Goal: Task Accomplishment & Management: Use online tool/utility

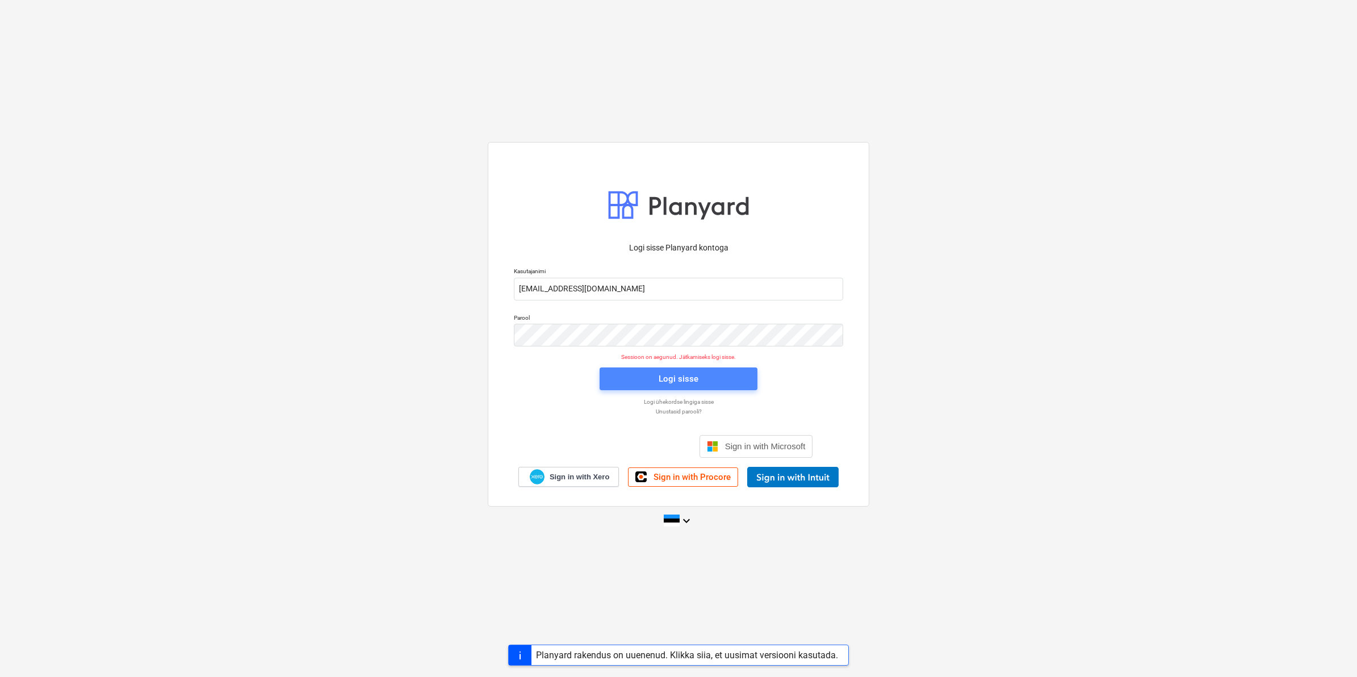
click at [673, 376] on div "Logi sisse" at bounding box center [679, 378] width 40 height 15
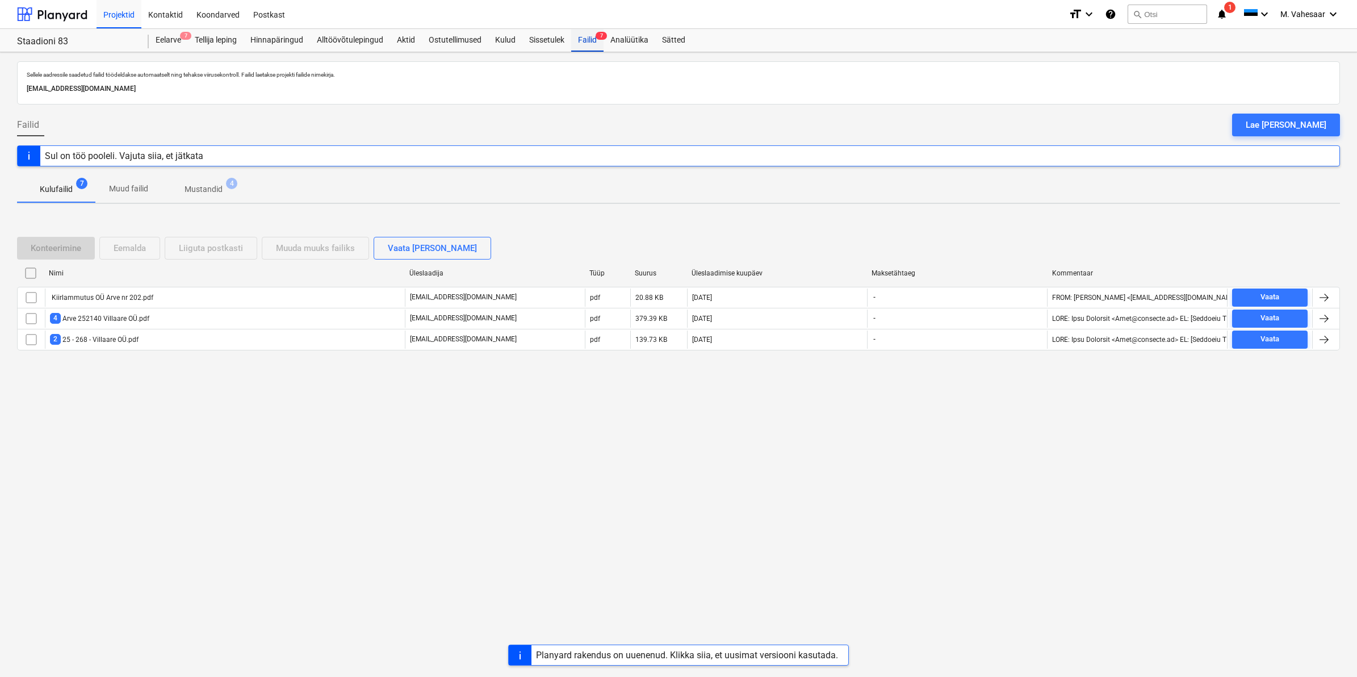
click at [586, 36] on div "Failid 7" at bounding box center [587, 40] width 32 height 23
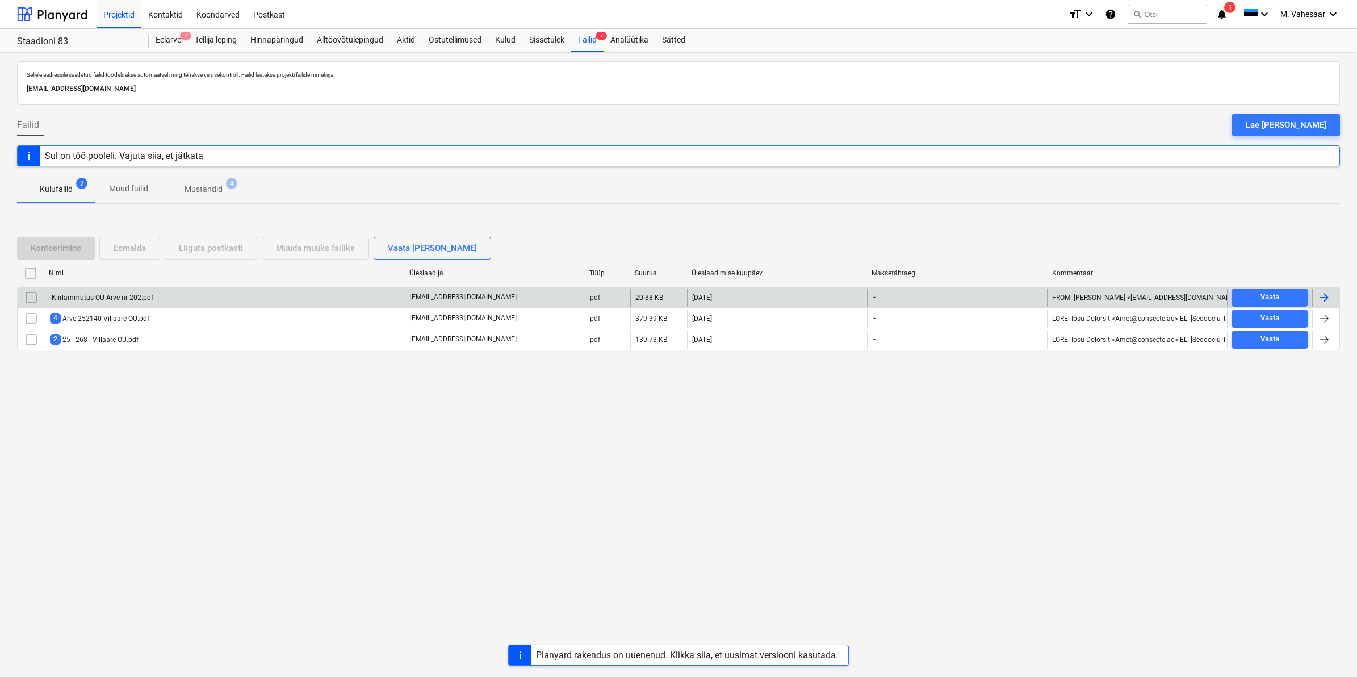
click at [94, 300] on div "Kiirlammutus OÜ Arve nr 202.pdf" at bounding box center [101, 298] width 103 height 8
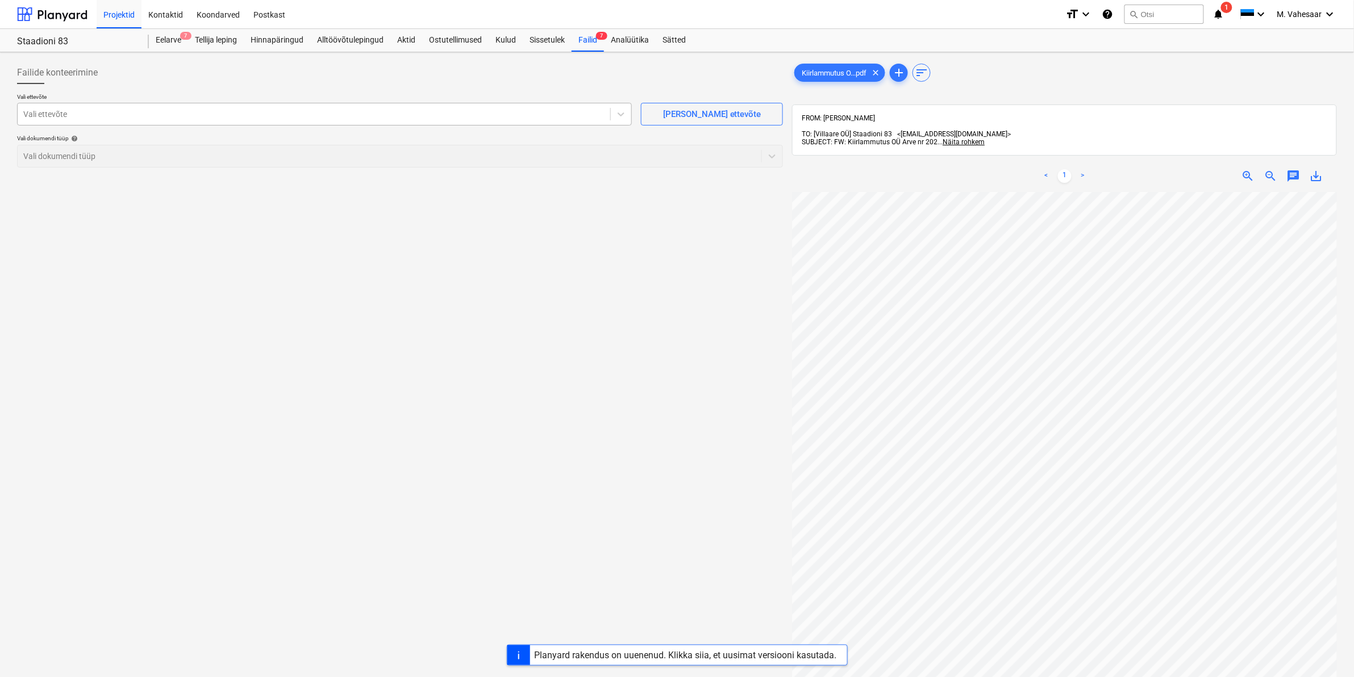
click at [370, 118] on div at bounding box center [313, 113] width 581 height 11
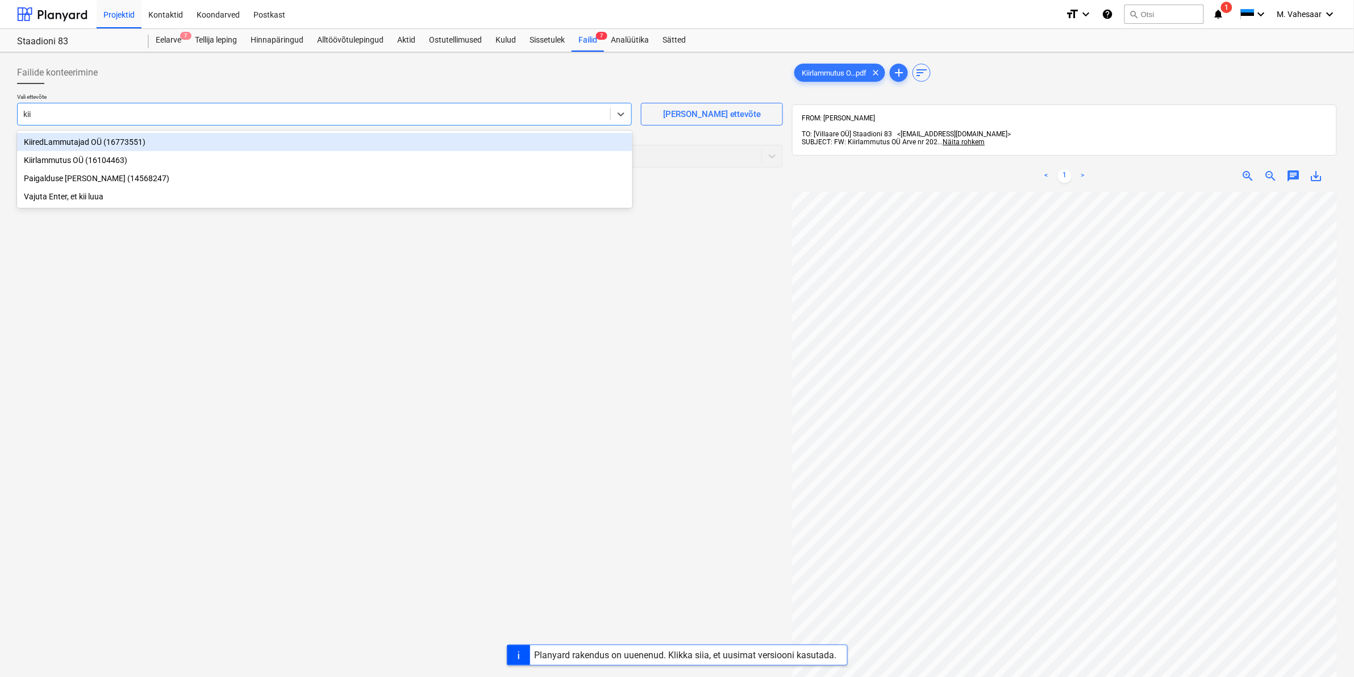
type input "kiir"
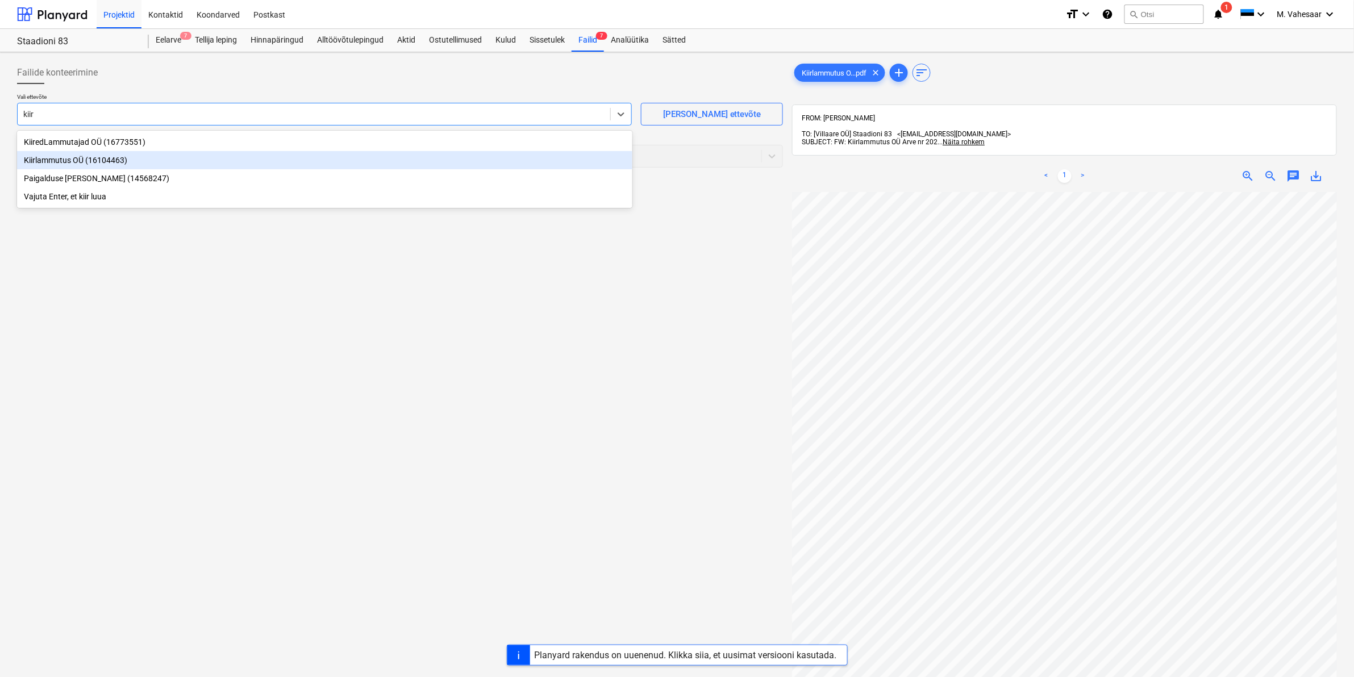
click at [104, 165] on div "Kiirlammutus OÜ (16104463)" at bounding box center [324, 160] width 615 height 18
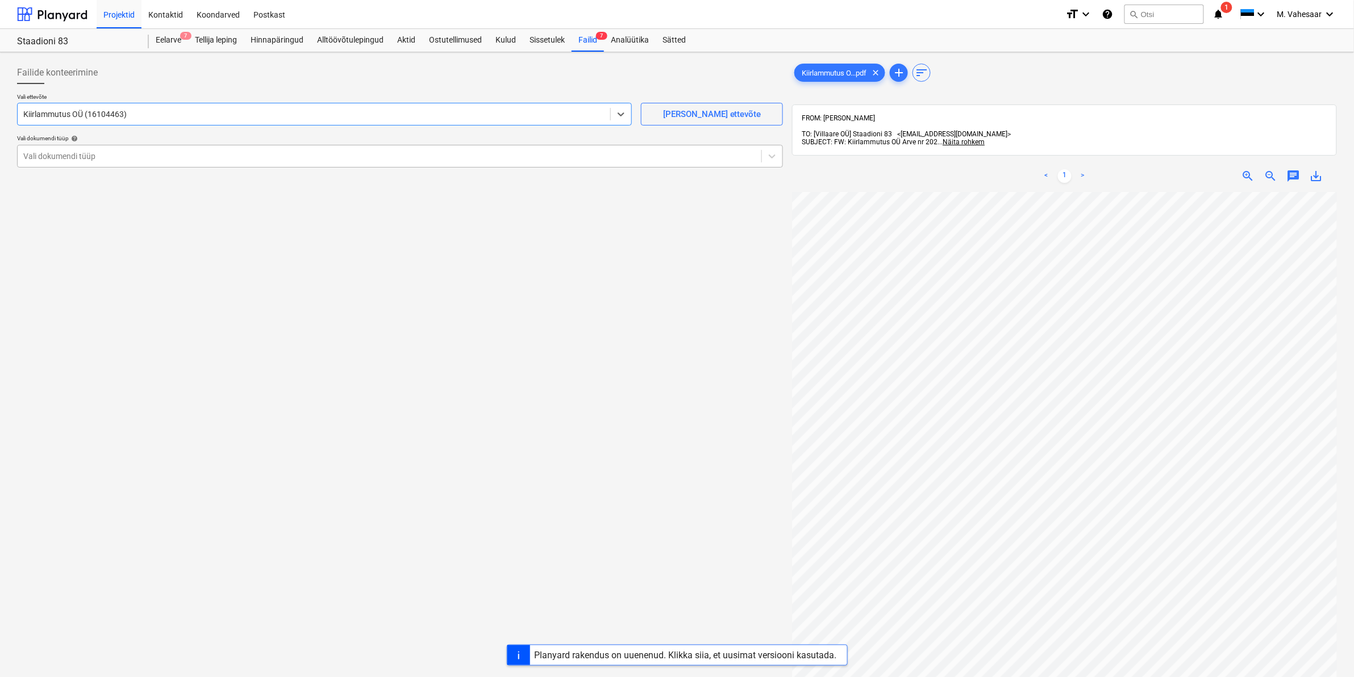
click at [104, 162] on div at bounding box center [389, 156] width 732 height 11
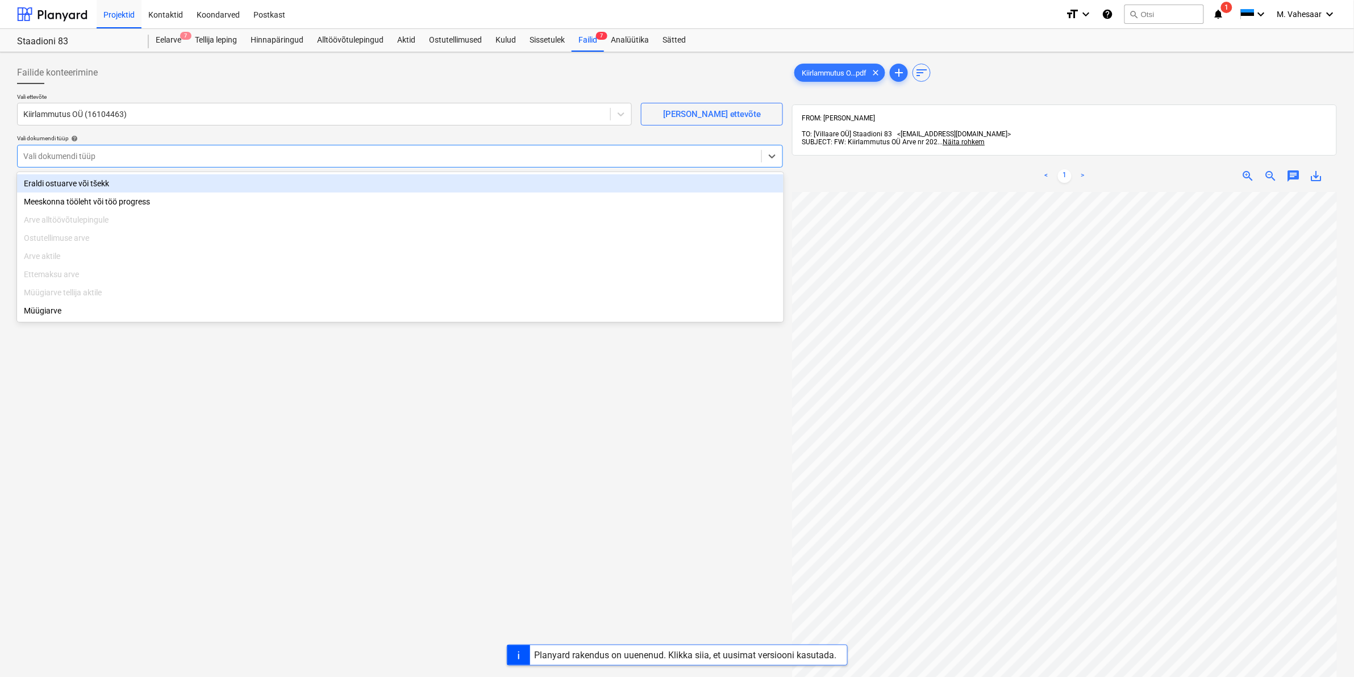
click at [89, 178] on div "Eraldi ostuarve või tšekk" at bounding box center [400, 183] width 766 height 18
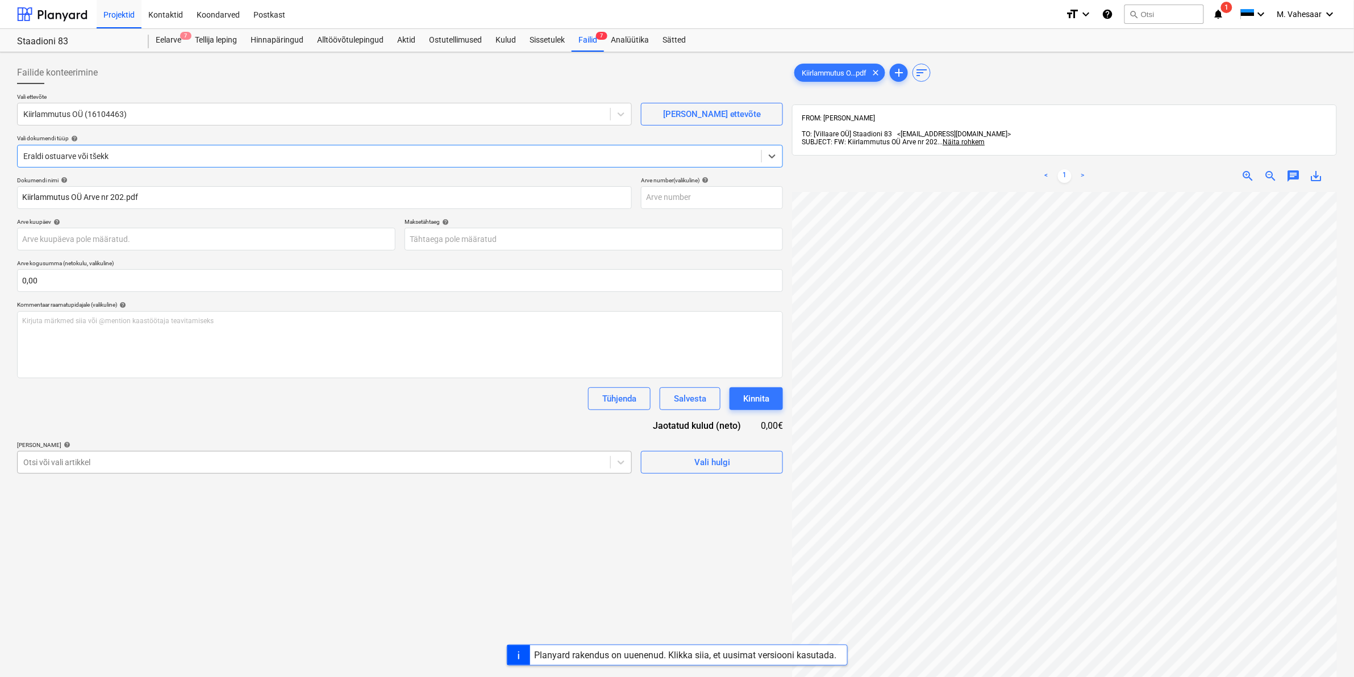
click at [154, 463] on div at bounding box center [313, 462] width 581 height 11
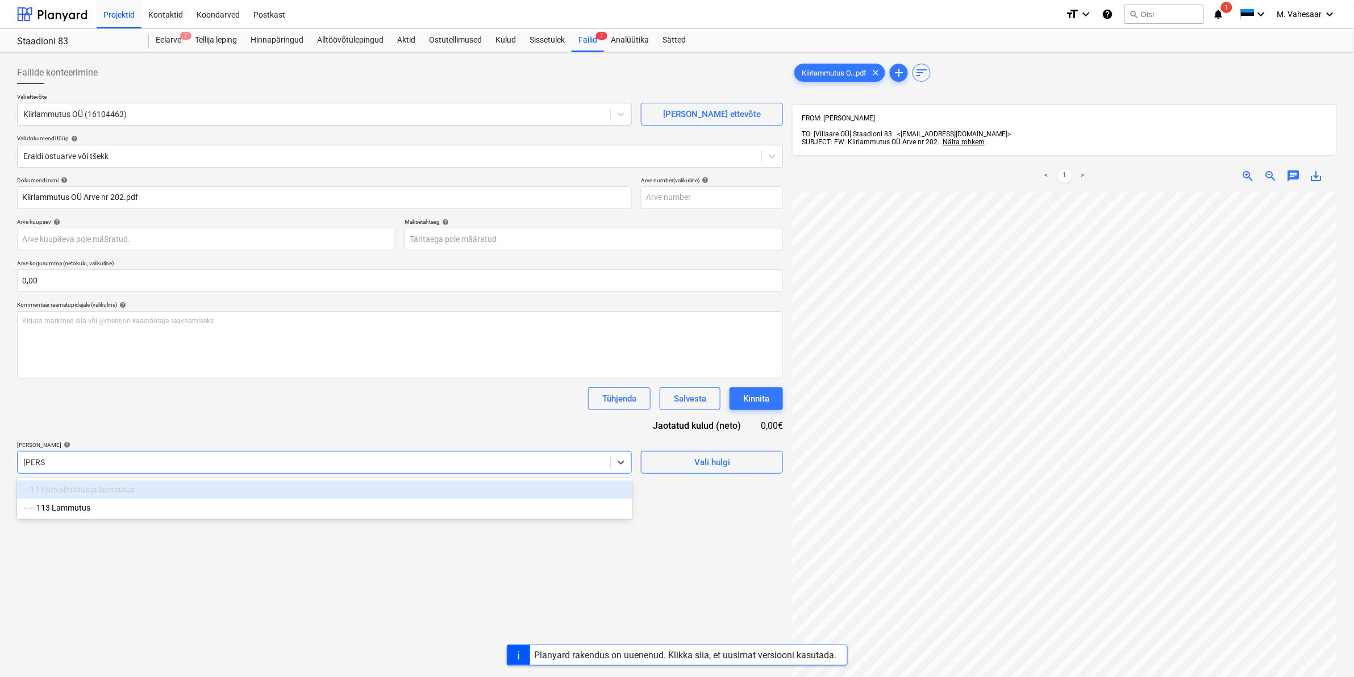
type input "lammu"
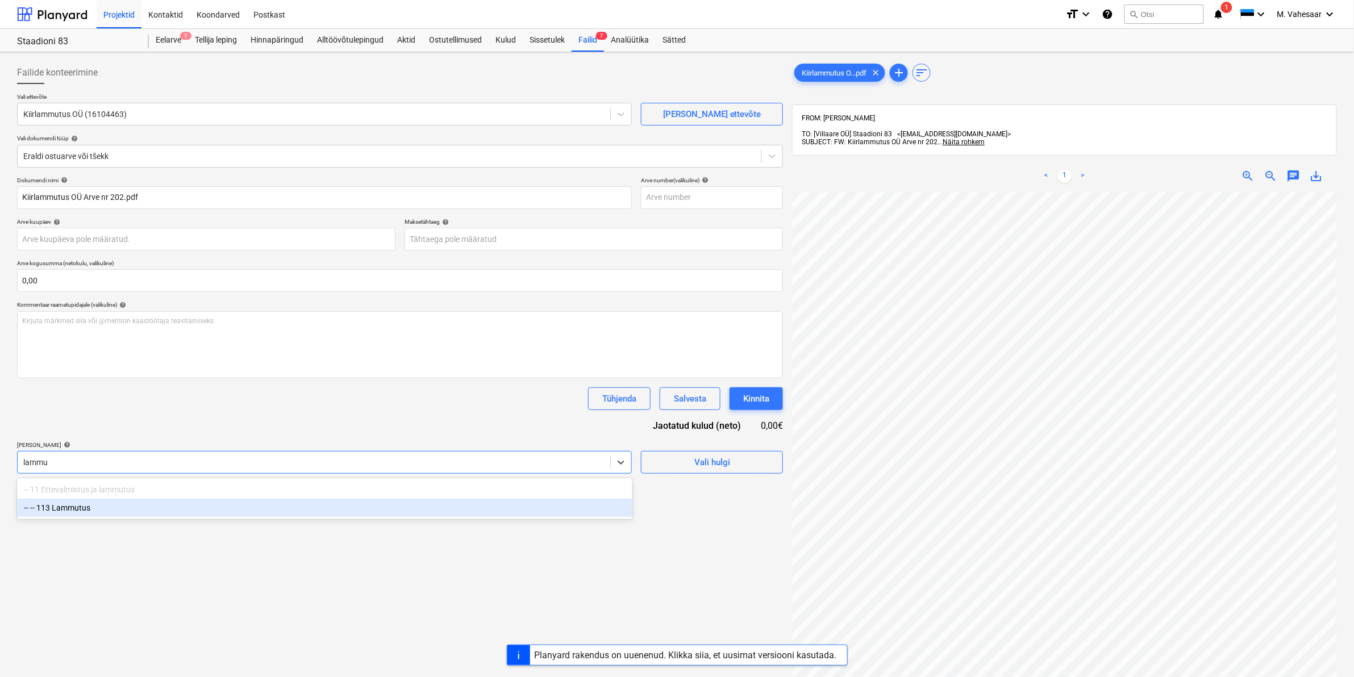
click at [93, 509] on div "-- -- 113 Lammutus" at bounding box center [324, 508] width 615 height 18
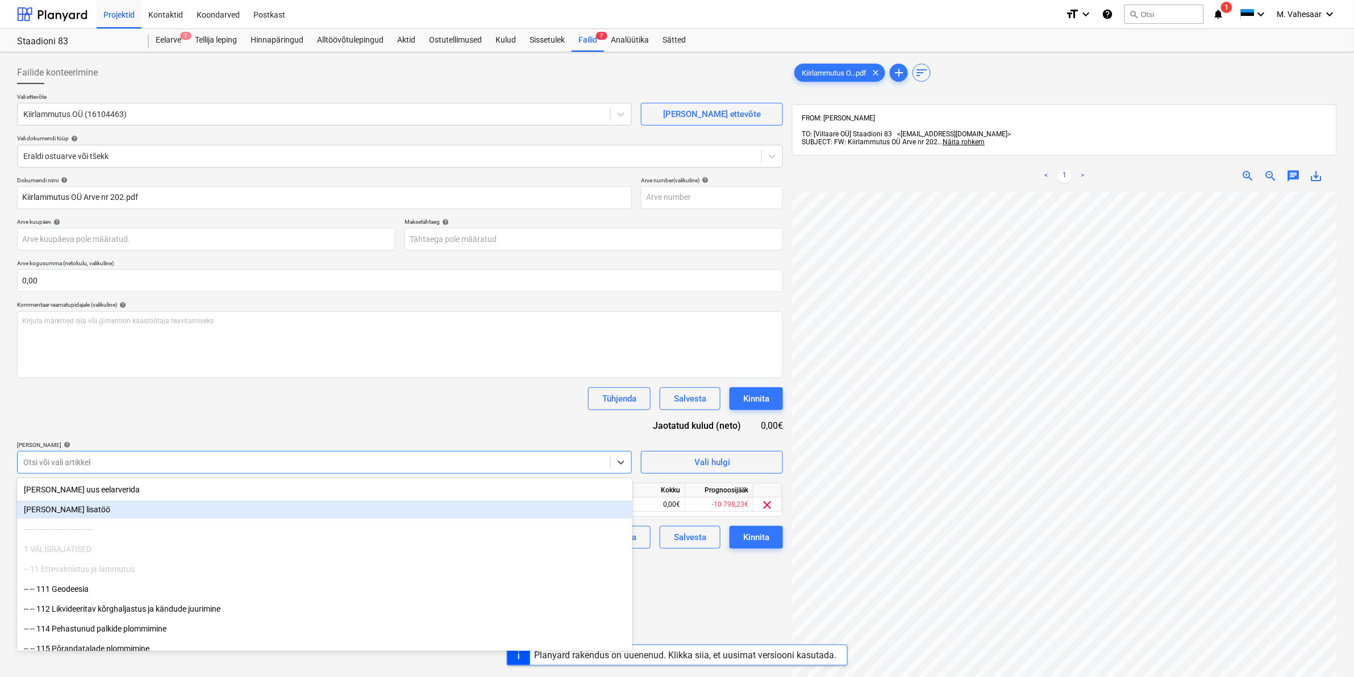
click at [691, 587] on div "Failide konteerimine Vali ettevõte Kiirlammutus OÜ (16104463) [PERSON_NAME] uus…" at bounding box center [399, 449] width 775 height 785
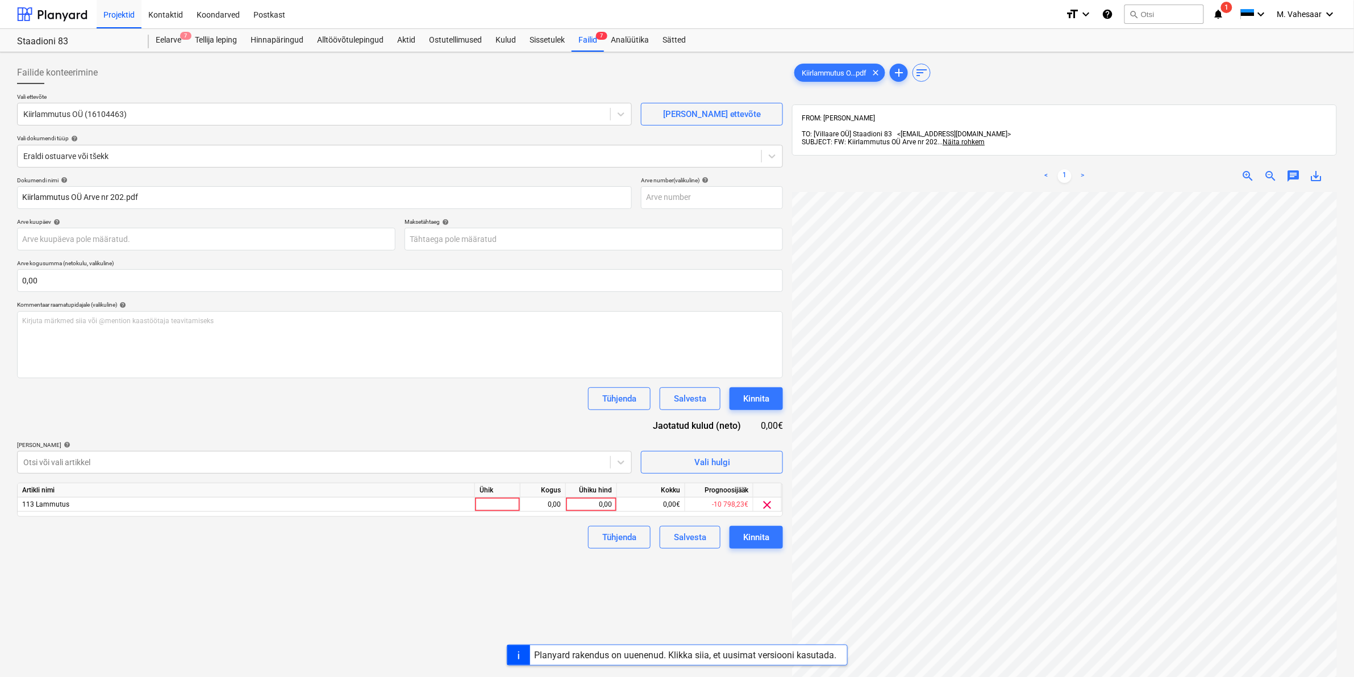
scroll to position [12, 129]
click at [575, 503] on div "0,00" at bounding box center [590, 505] width 41 height 14
type input "13777"
click at [597, 626] on div "Failide konteerimine Vali ettevõte Kiirlammutus OÜ (16104463) [PERSON_NAME] uus…" at bounding box center [399, 449] width 775 height 785
click at [760, 538] on div "Kinnita" at bounding box center [756, 537] width 26 height 15
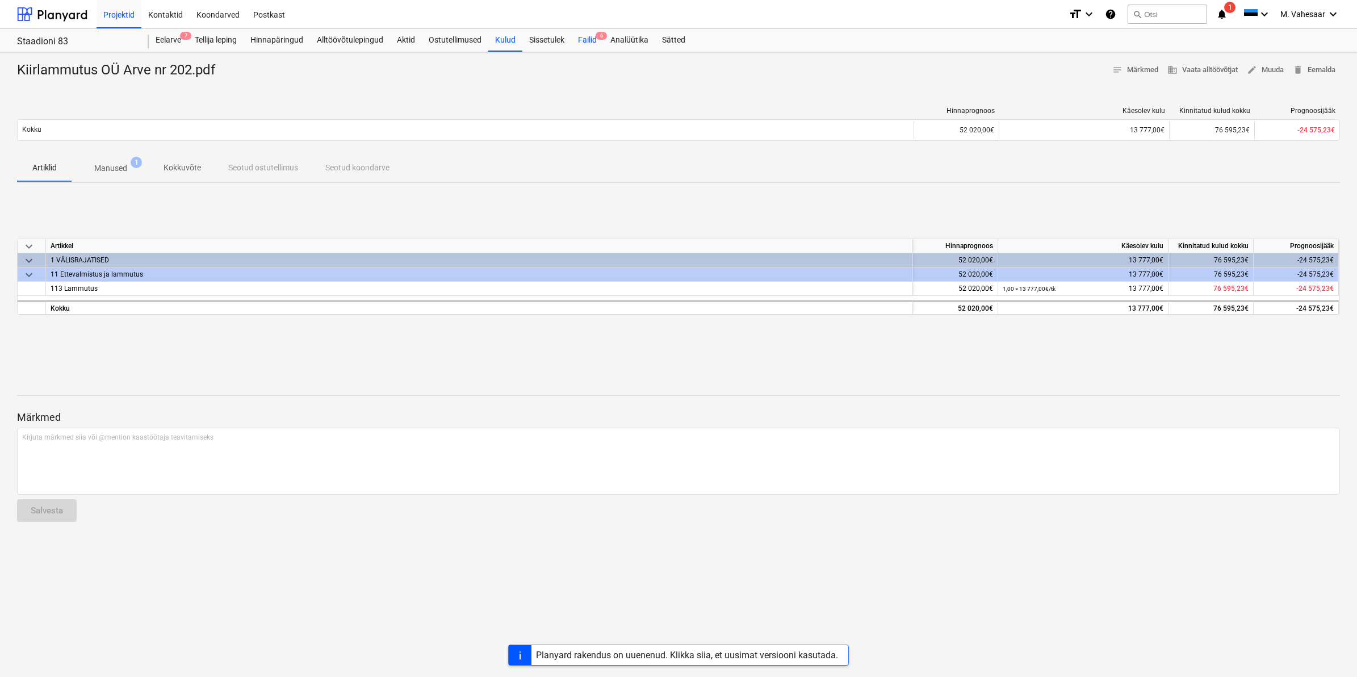
click at [591, 37] on div "Failid 6" at bounding box center [587, 40] width 32 height 23
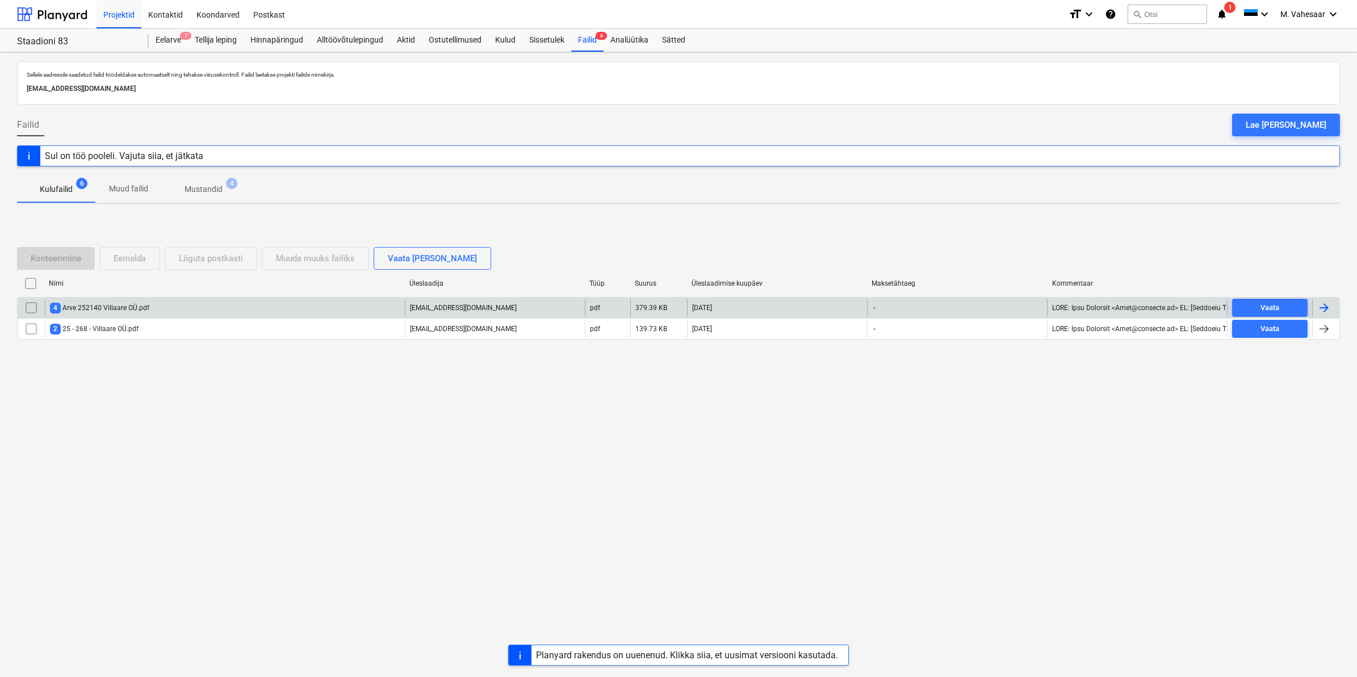
click at [85, 307] on div "4 Arve 252140 Villaare OÜ.pdf" at bounding box center [99, 308] width 99 height 11
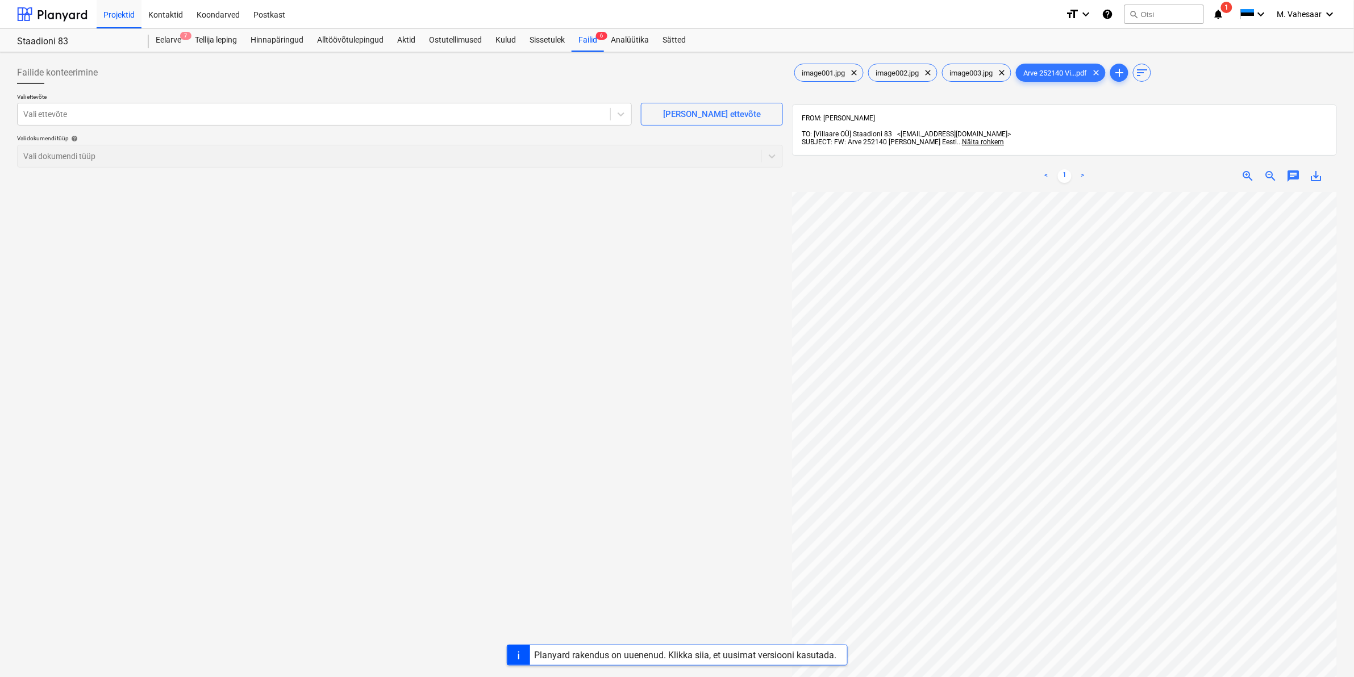
scroll to position [189, 38]
click at [381, 109] on div at bounding box center [313, 113] width 581 height 11
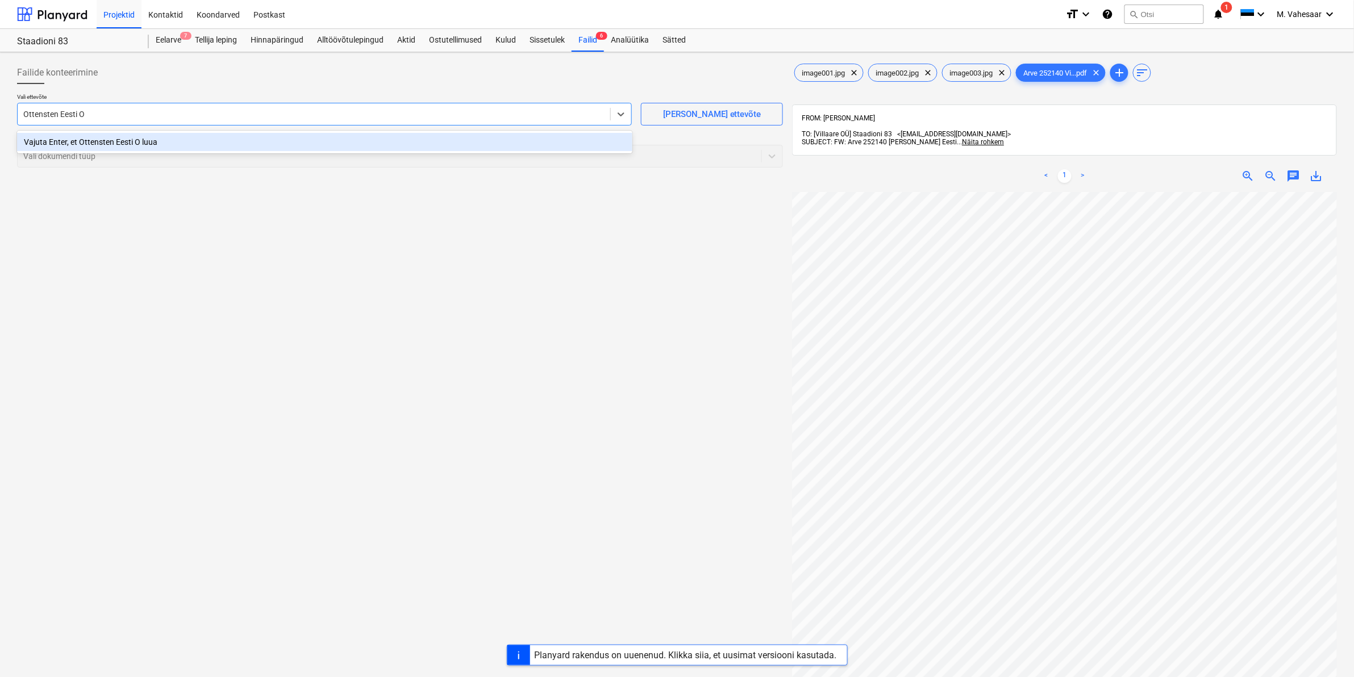
type input "Ottensten Eesti OÜ"
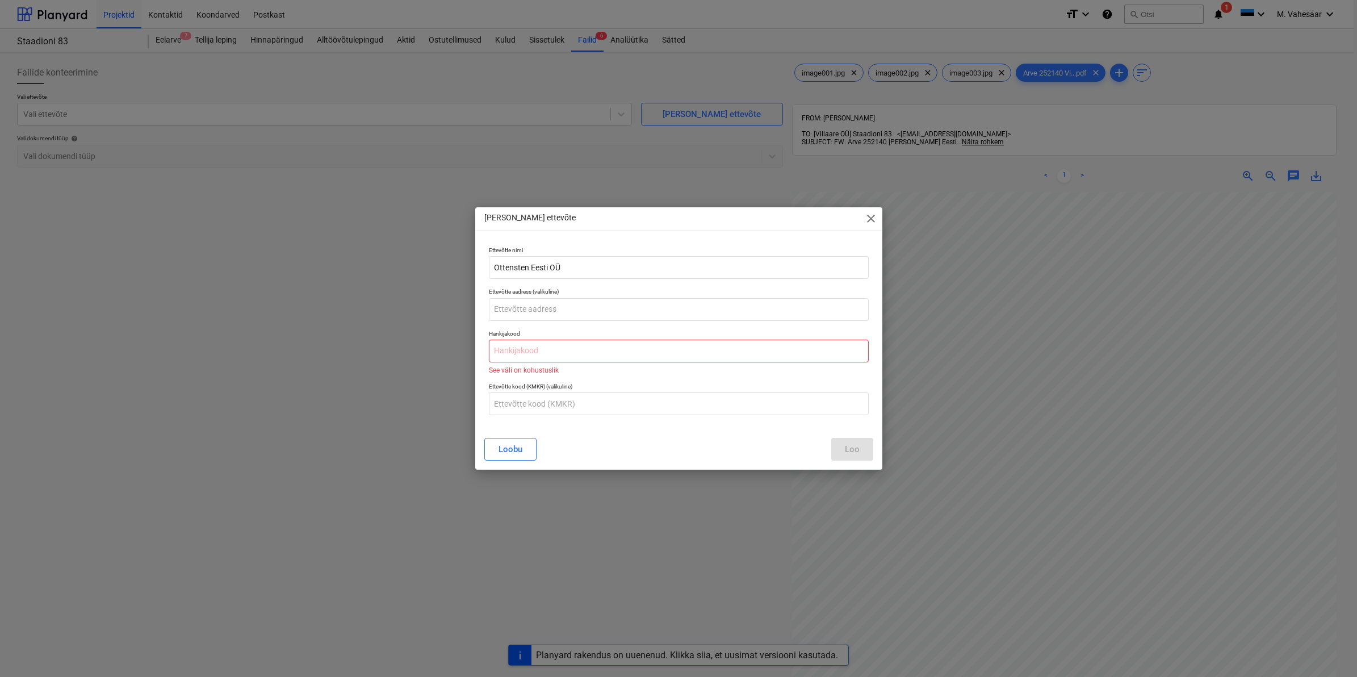
click at [605, 350] on input "text" at bounding box center [679, 351] width 380 height 23
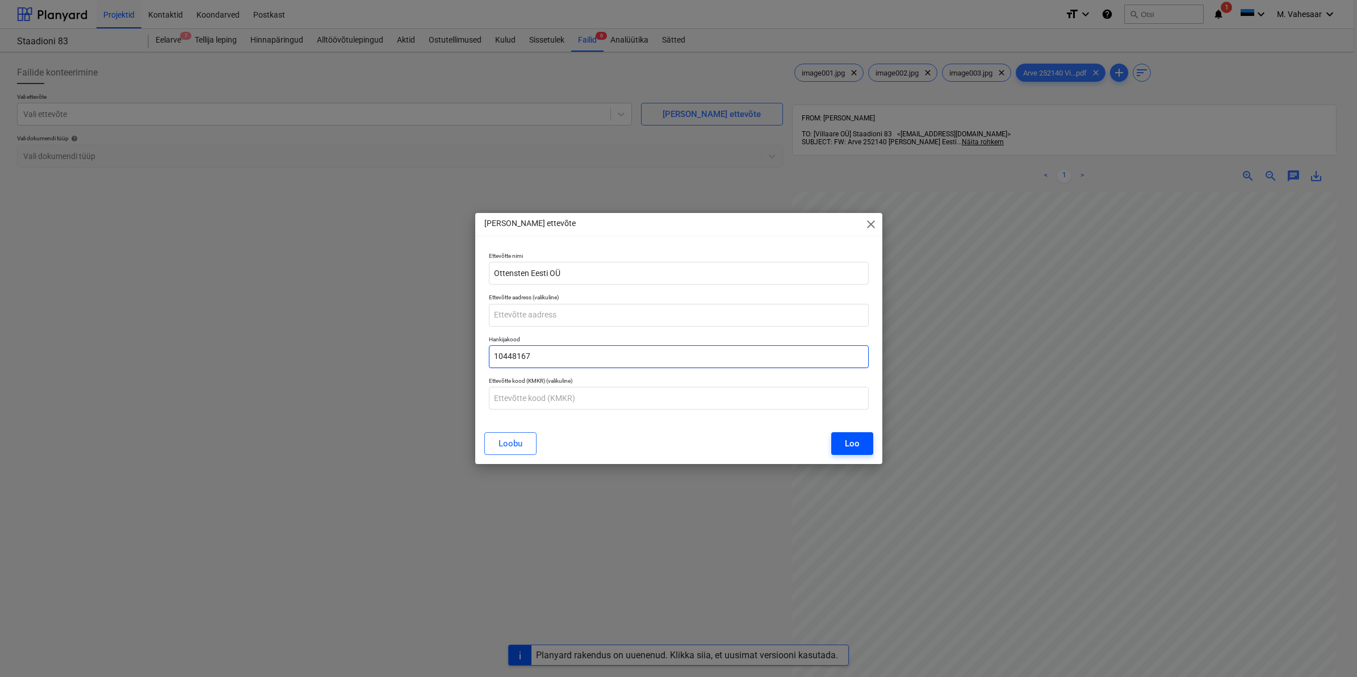
type input "10448167"
click at [850, 446] on div "Loo" at bounding box center [852, 443] width 15 height 15
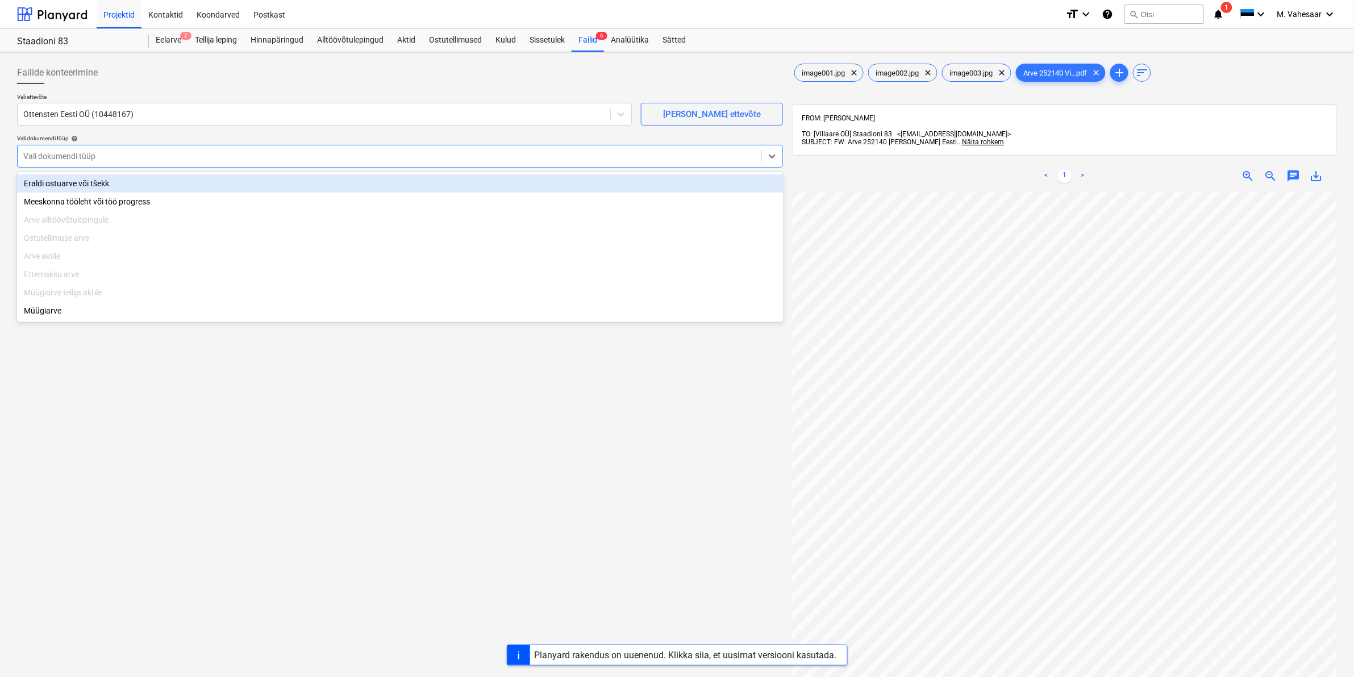
click at [65, 154] on div at bounding box center [389, 156] width 732 height 11
click at [69, 183] on div "Eraldi ostuarve või tšekk" at bounding box center [400, 183] width 766 height 18
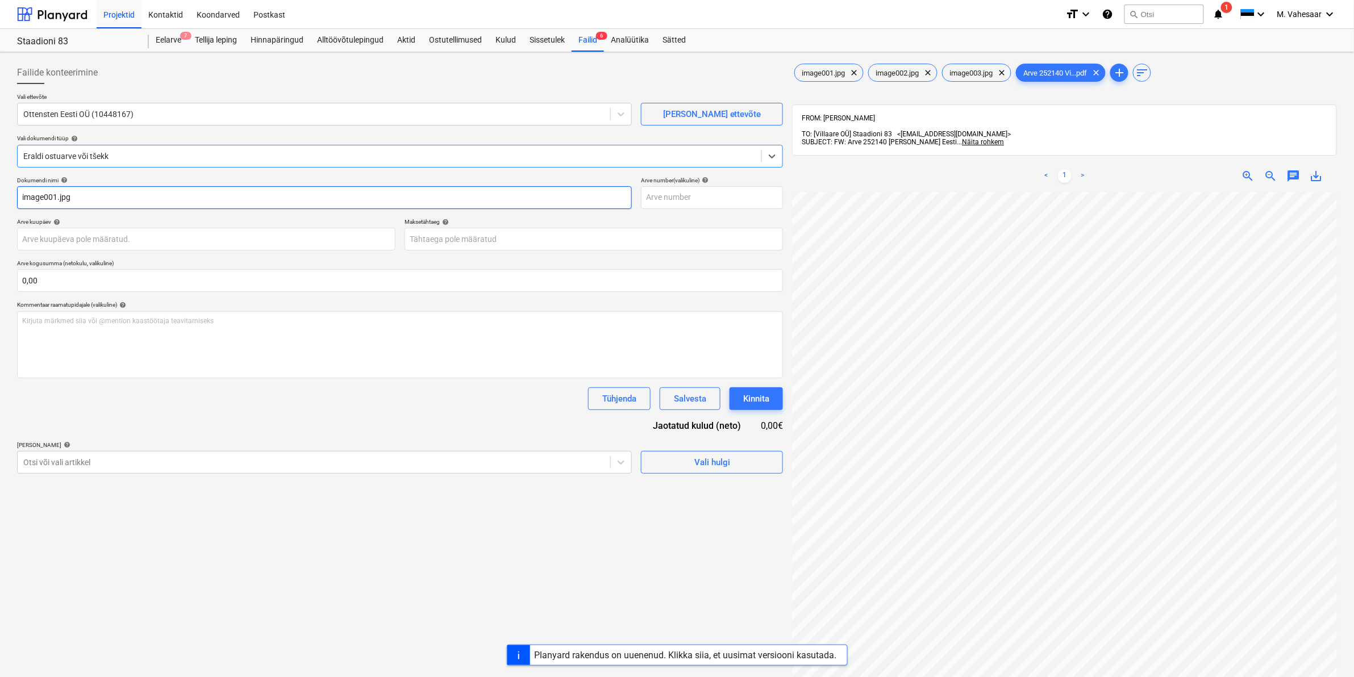
click at [84, 194] on input "image001.jpg" at bounding box center [324, 197] width 615 height 23
type input "i"
click at [146, 199] on input "text" at bounding box center [324, 197] width 615 height 23
type input "Ottensten arve 252140"
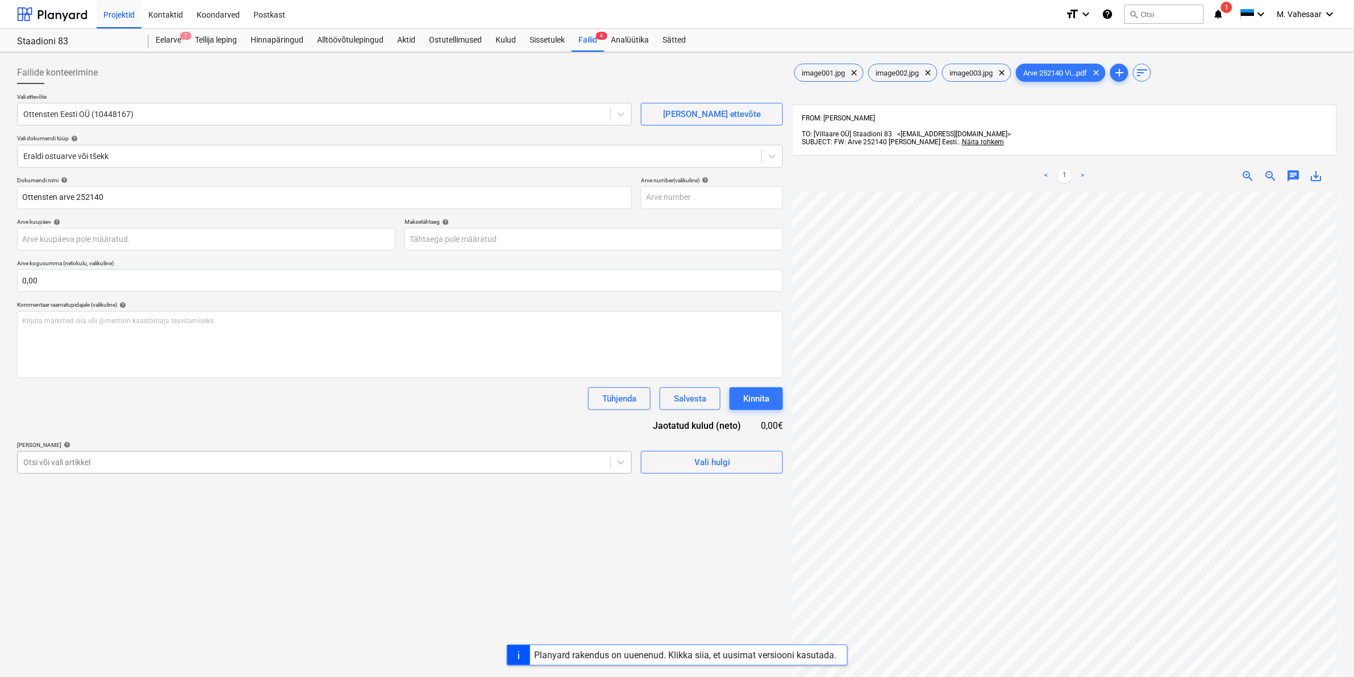
click at [180, 458] on div at bounding box center [313, 462] width 581 height 11
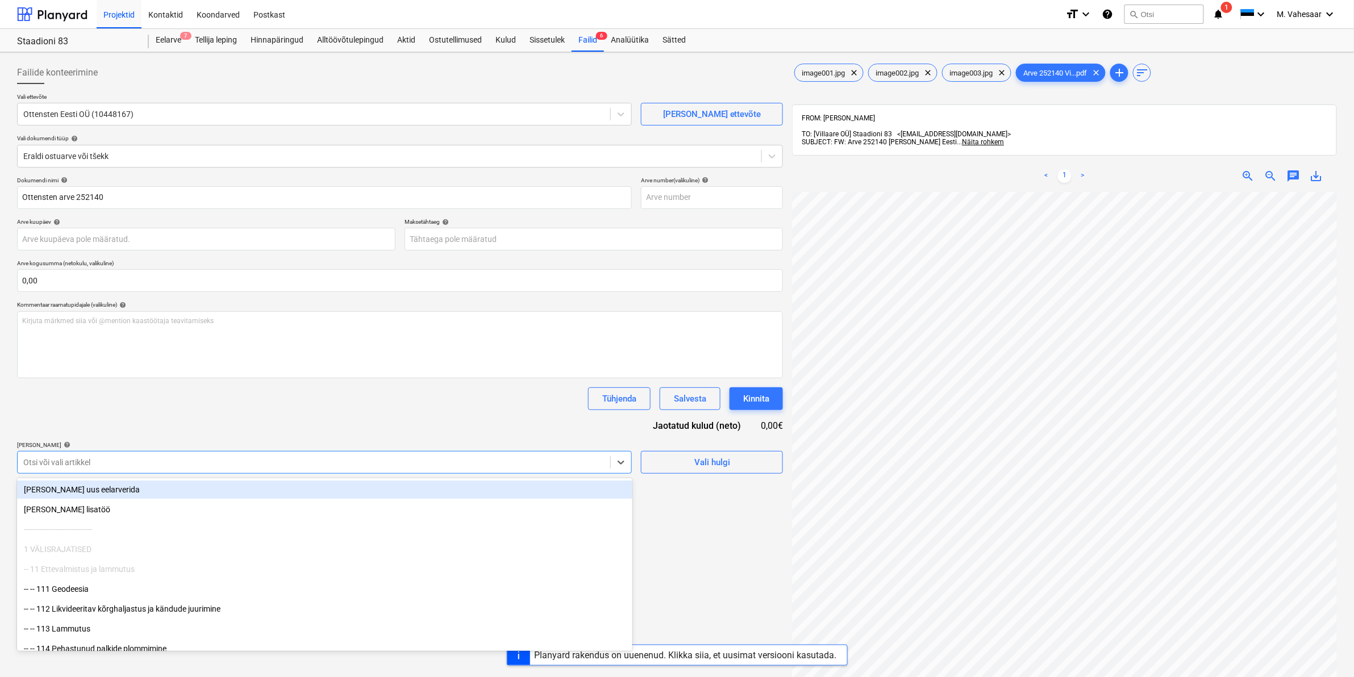
click at [106, 490] on div "[PERSON_NAME] uus eelarverida" at bounding box center [324, 490] width 615 height 18
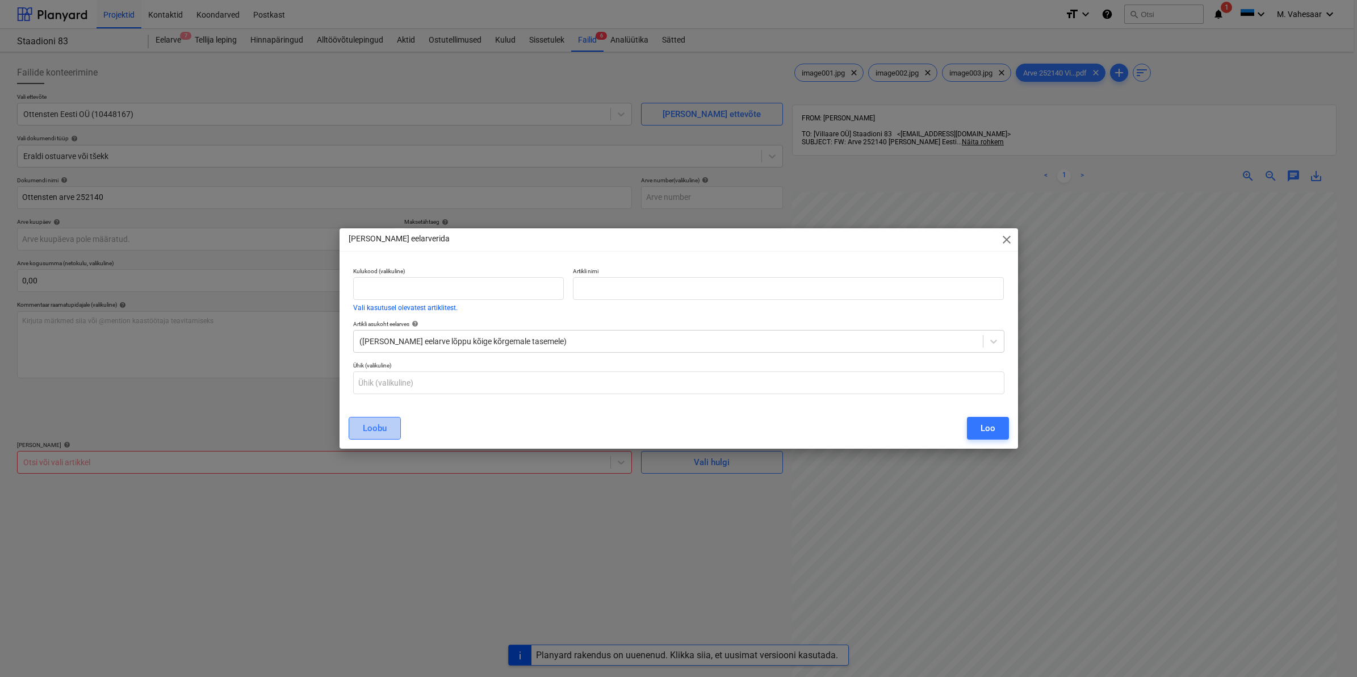
click at [390, 430] on button "Loobu" at bounding box center [375, 428] width 52 height 23
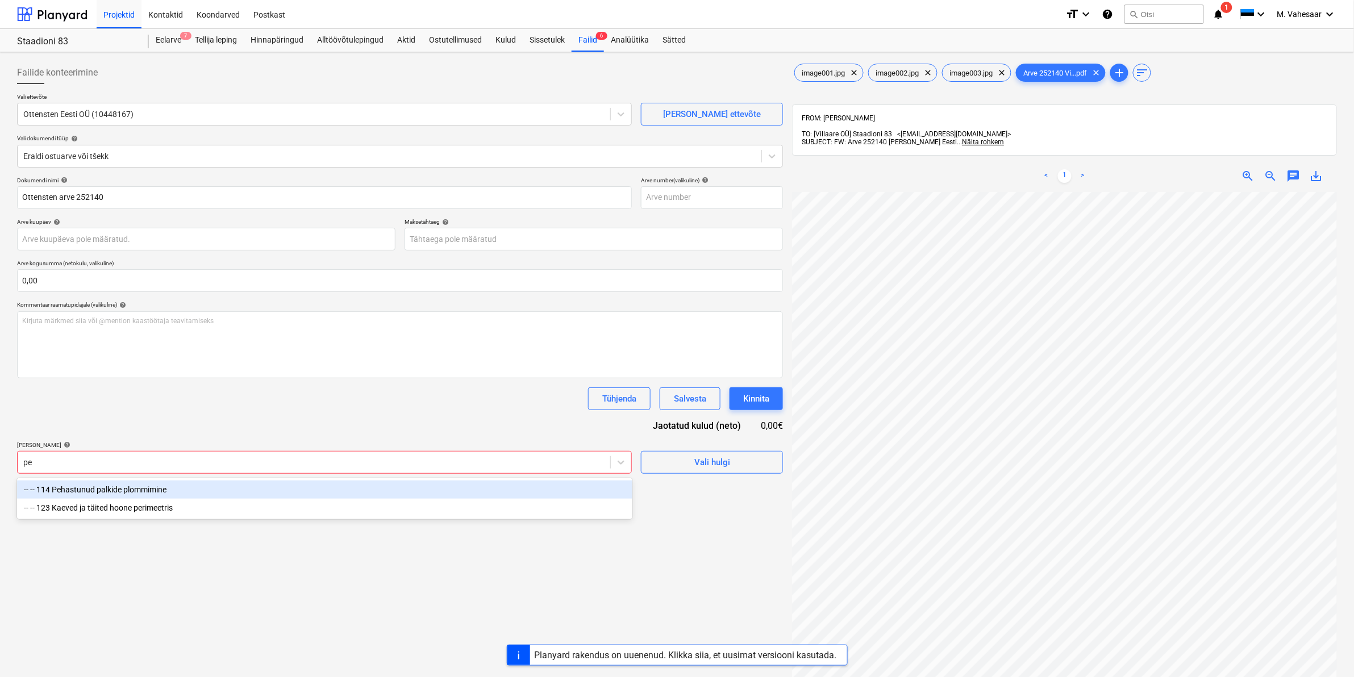
type input "p"
type input "rõdu"
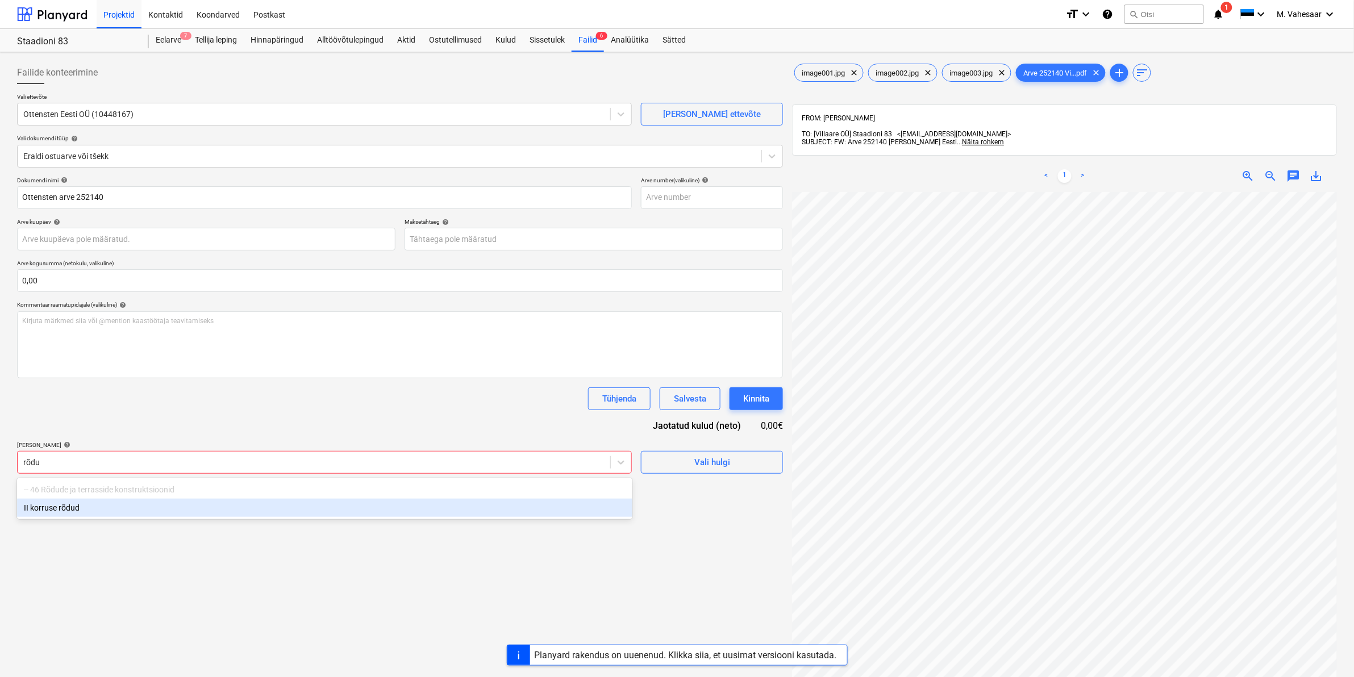
click at [78, 507] on div "II korruse rõdud" at bounding box center [324, 508] width 615 height 18
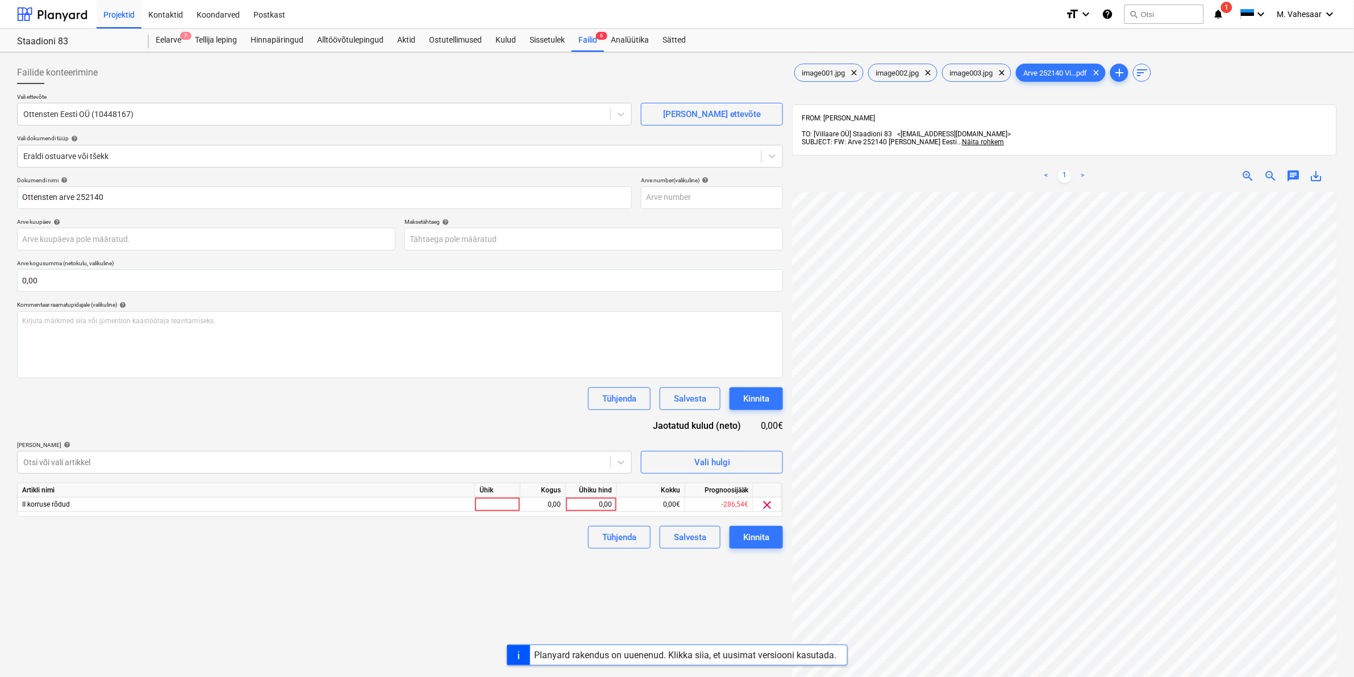
click at [706, 595] on div "Failide konteerimine Vali ettevõte Ottensten Eesti OÜ (10448167) [PERSON_NAME] …" at bounding box center [399, 449] width 775 height 785
click at [586, 501] on div "0,00" at bounding box center [590, 505] width 41 height 14
type input "42"
click at [533, 533] on div "Tühjenda Salvesta Kinnita" at bounding box center [400, 537] width 766 height 23
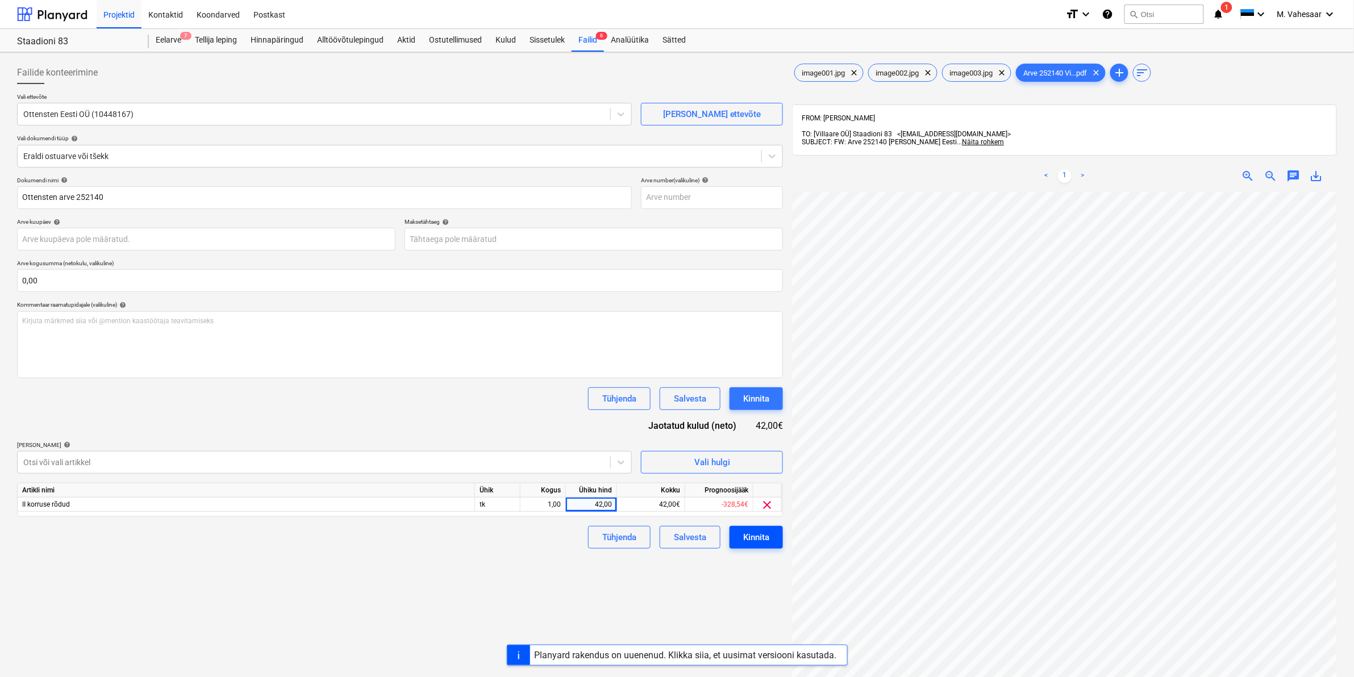
click at [753, 540] on div "Kinnita" at bounding box center [756, 537] width 26 height 15
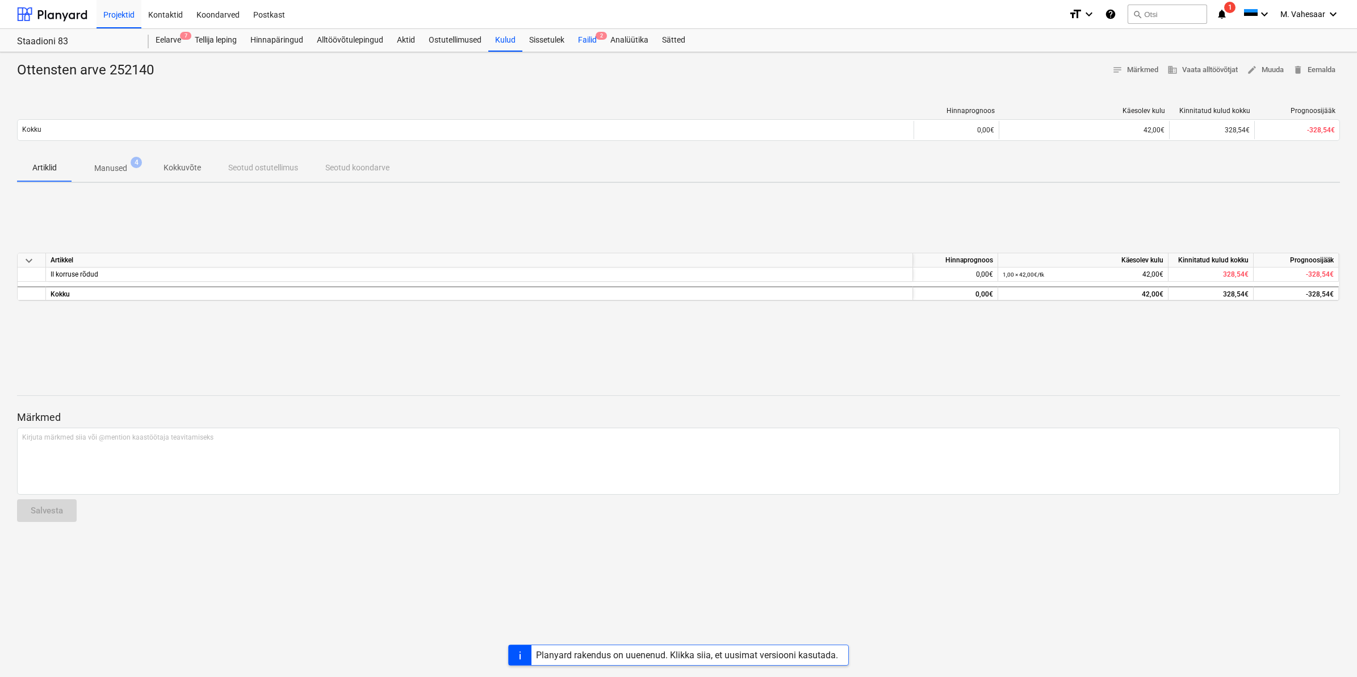
click at [592, 41] on div "Failid 2" at bounding box center [587, 40] width 32 height 23
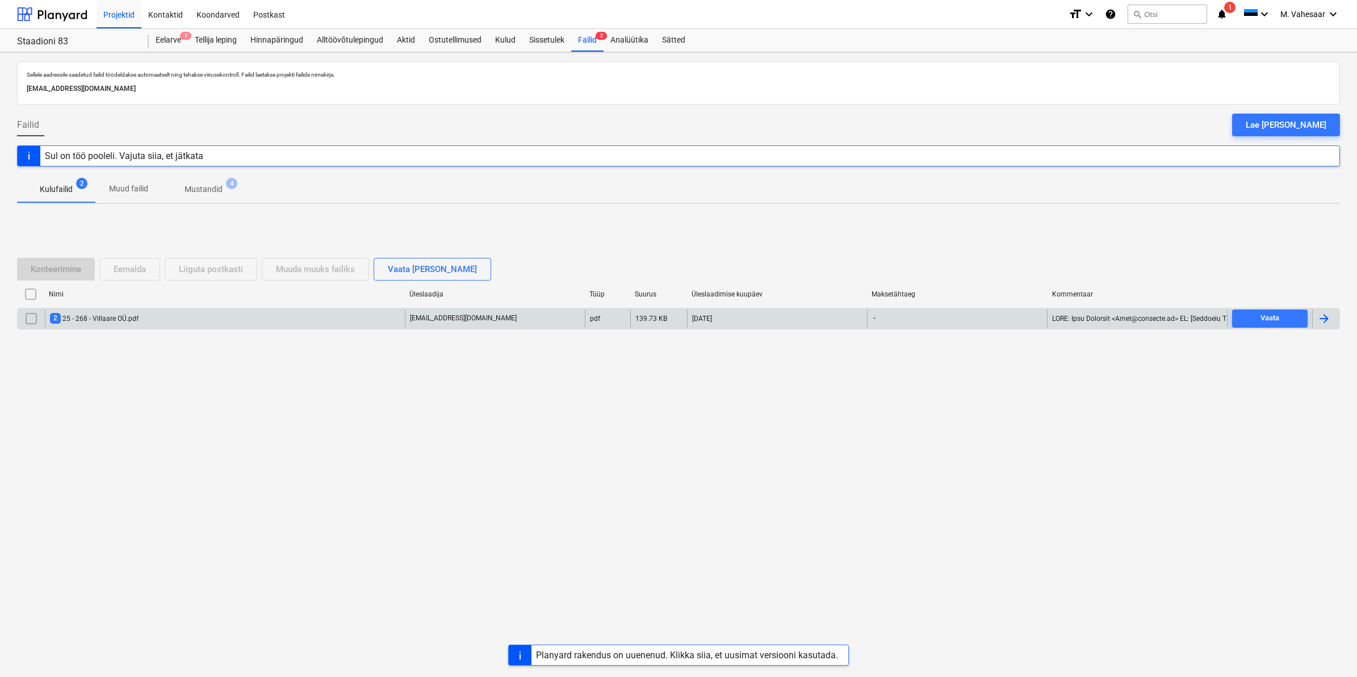
click at [108, 314] on div "2 25 - 268 - Villaare OÜ.pdf" at bounding box center [94, 318] width 89 height 11
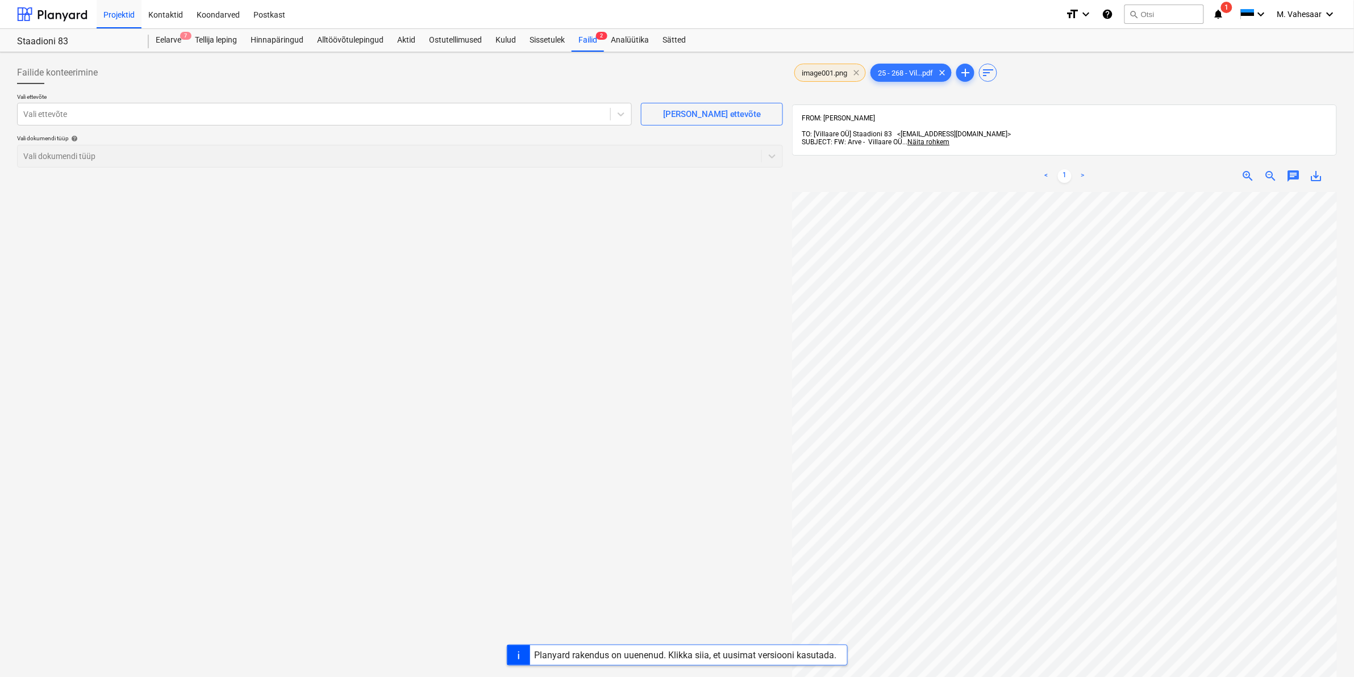
click at [861, 77] on span "clear" at bounding box center [856, 73] width 14 height 14
click at [239, 111] on div at bounding box center [313, 113] width 581 height 11
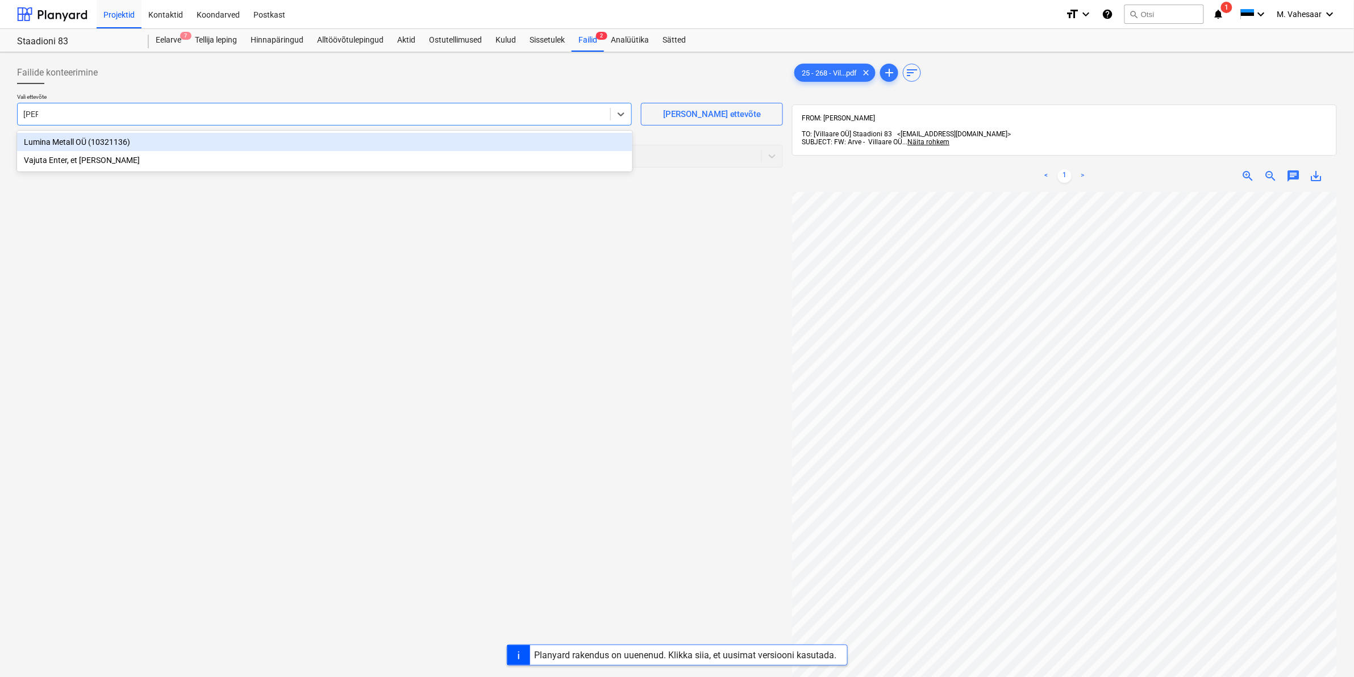
type input "lumi"
click at [48, 137] on div "Lumina Metall OÜ (10321136)" at bounding box center [324, 142] width 615 height 18
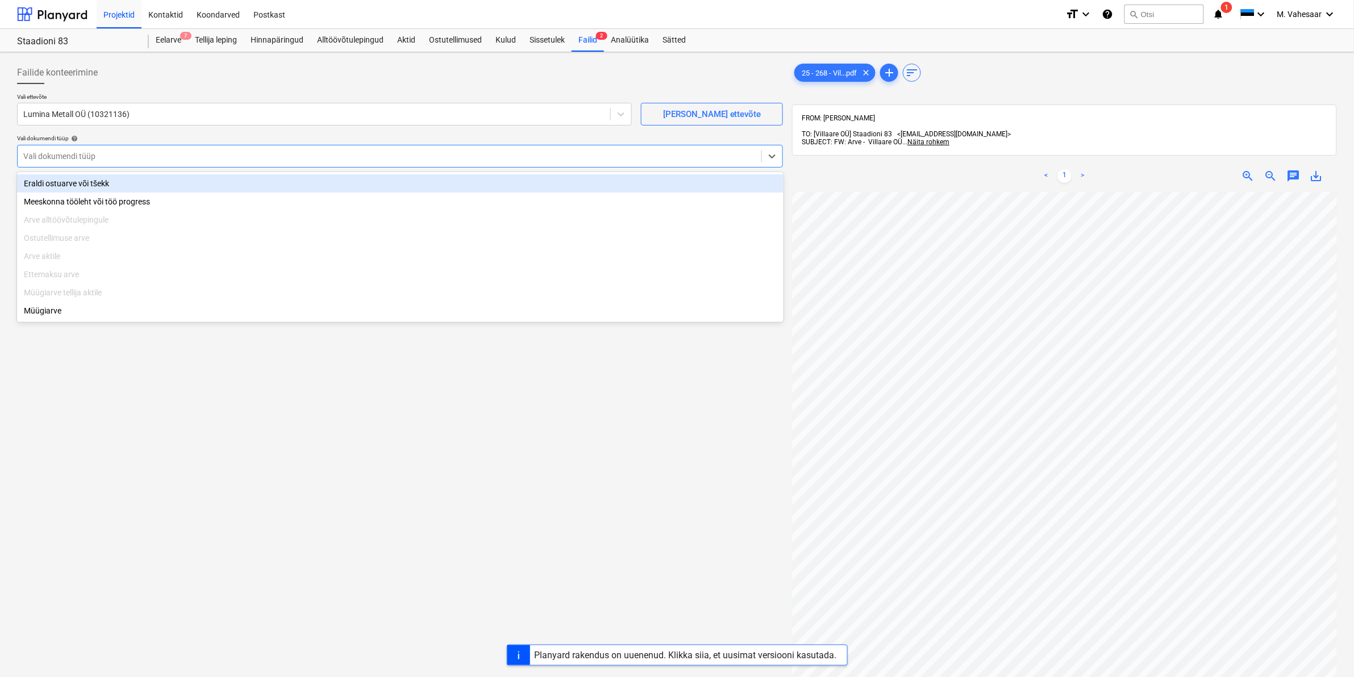
click at [52, 154] on div at bounding box center [389, 156] width 732 height 11
click at [47, 183] on div "Eraldi ostuarve või tšekk" at bounding box center [400, 183] width 766 height 18
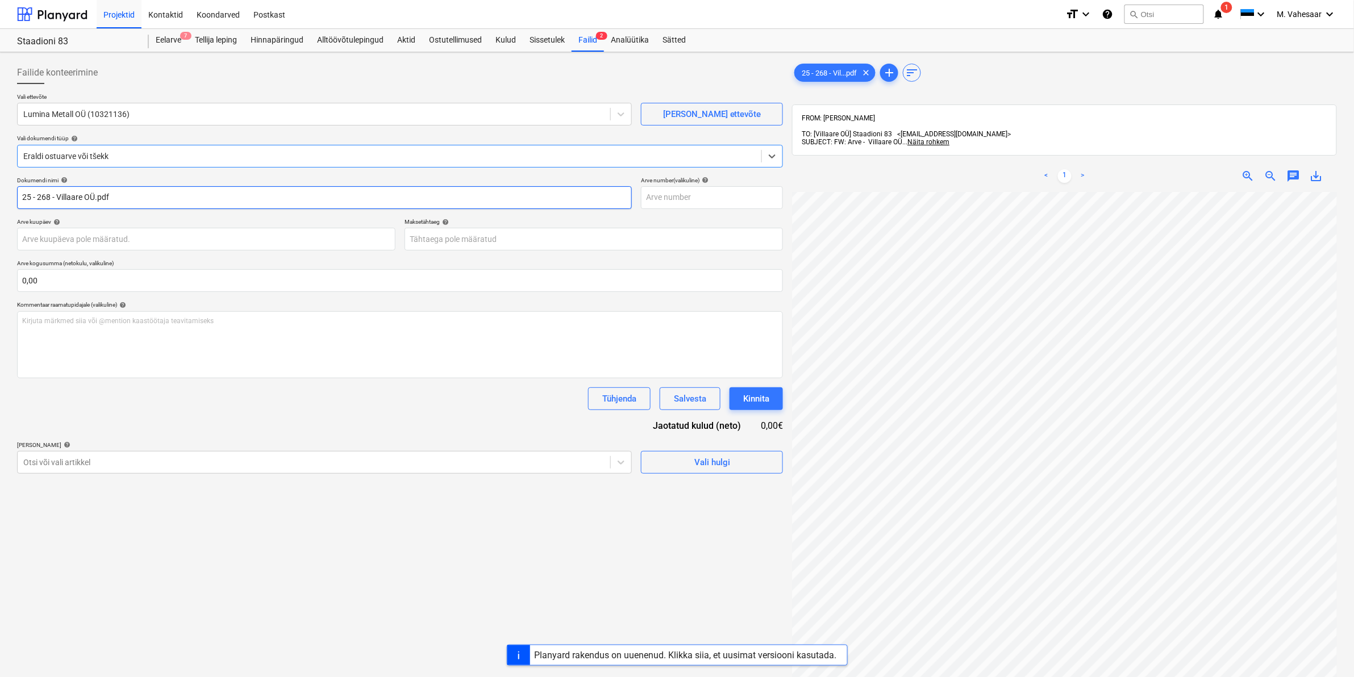
click at [20, 198] on input "25 - 268 - Villaare OÜ.pdf" at bounding box center [324, 197] width 615 height 23
type input "Lumina Metall arve 25 - 268 - Villaare OÜ.pdf"
click at [103, 466] on div at bounding box center [313, 462] width 581 height 11
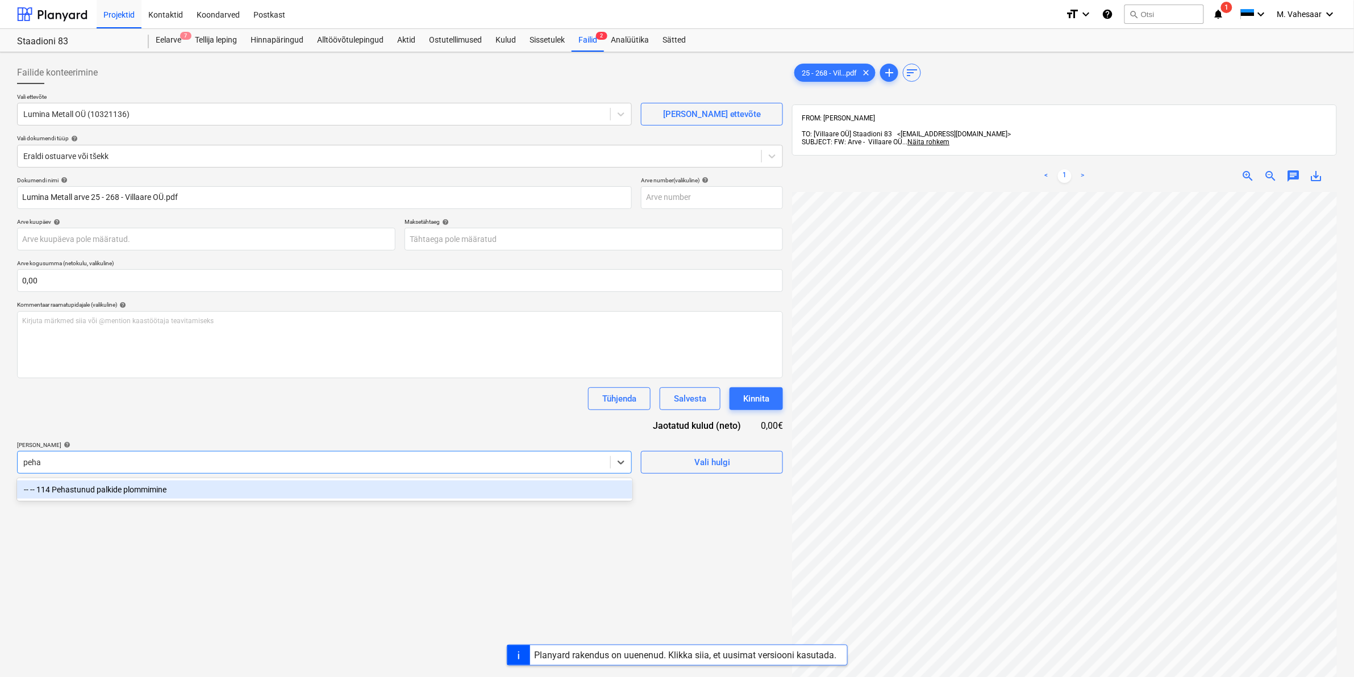
type input "pehas"
click at [109, 495] on div "-- -- 114 Pehastunud palkide plommimine" at bounding box center [324, 490] width 615 height 18
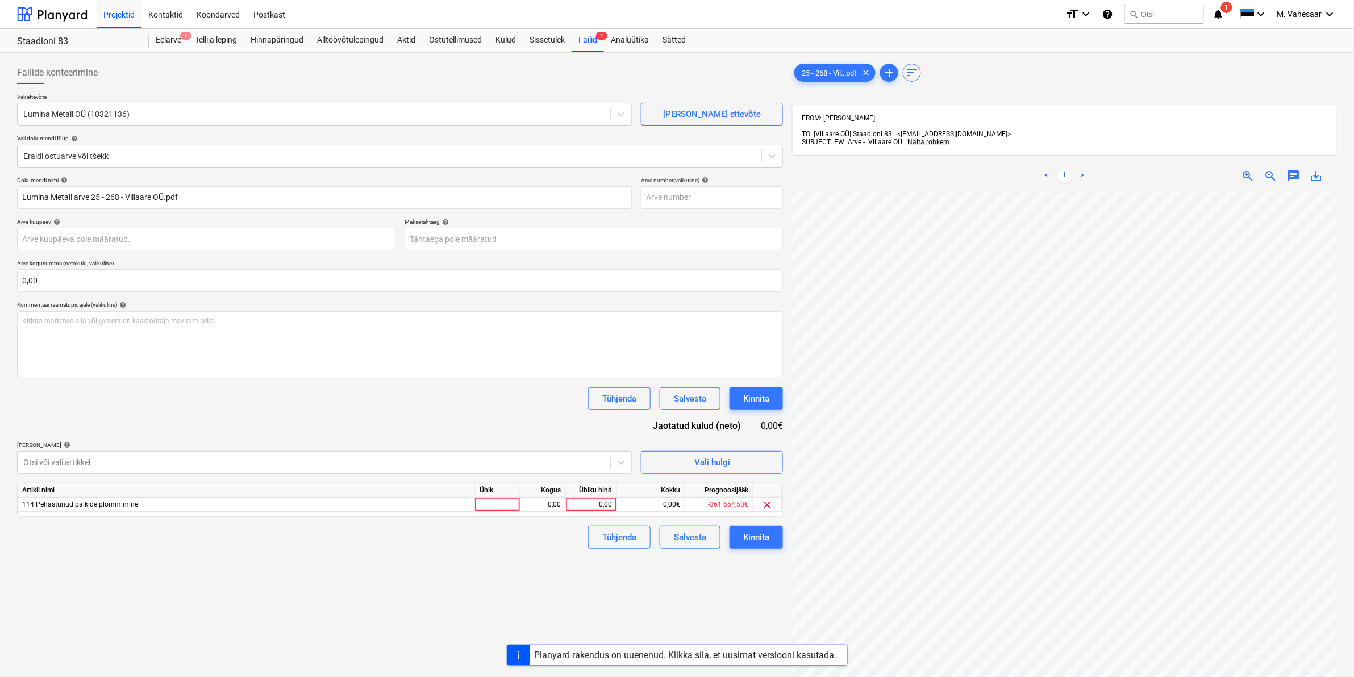
click at [686, 592] on div "Failide konteerimine Vali ettevõte Lumina Metall OÜ (10321136) [PERSON_NAME] uu…" at bounding box center [399, 449] width 775 height 785
click at [581, 504] on div "0,00" at bounding box center [590, 505] width 41 height 14
type input "210"
click at [554, 549] on div "Failide konteerimine Vali ettevõte Lumina Metall OÜ (10321136) [PERSON_NAME] uu…" at bounding box center [399, 449] width 775 height 785
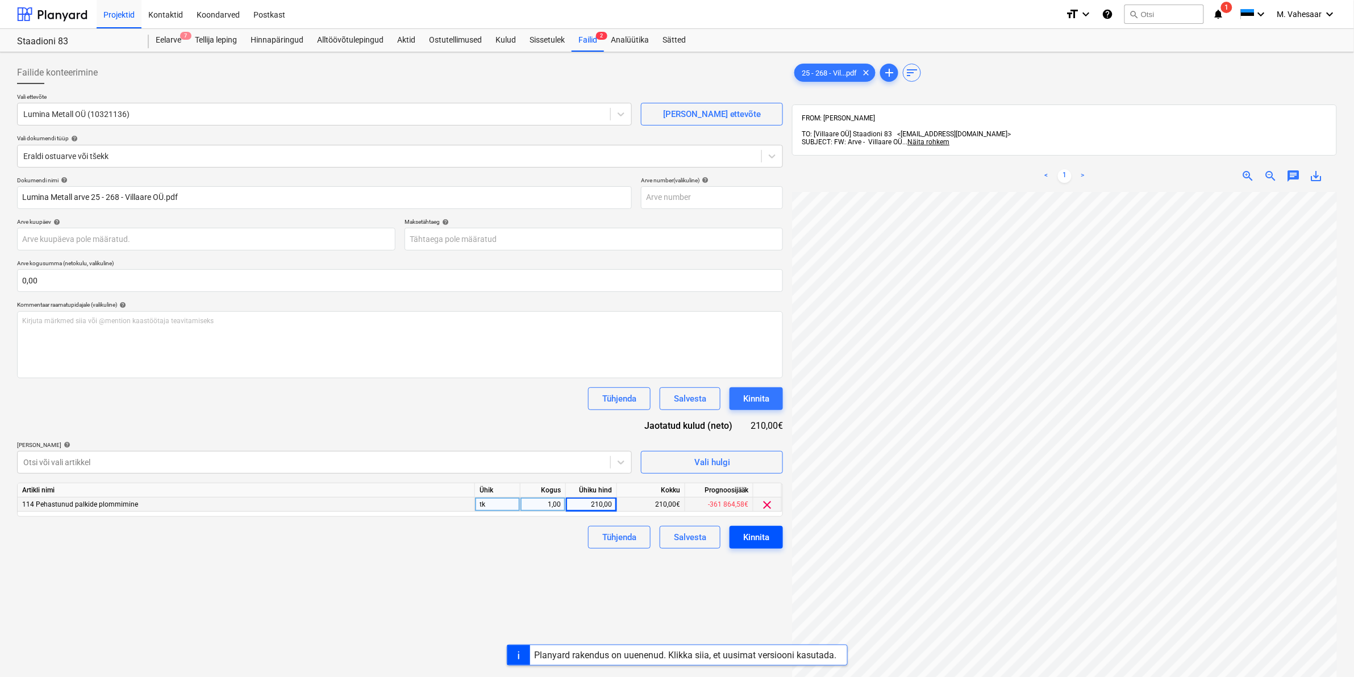
click at [757, 538] on div "Kinnita" at bounding box center [756, 537] width 26 height 15
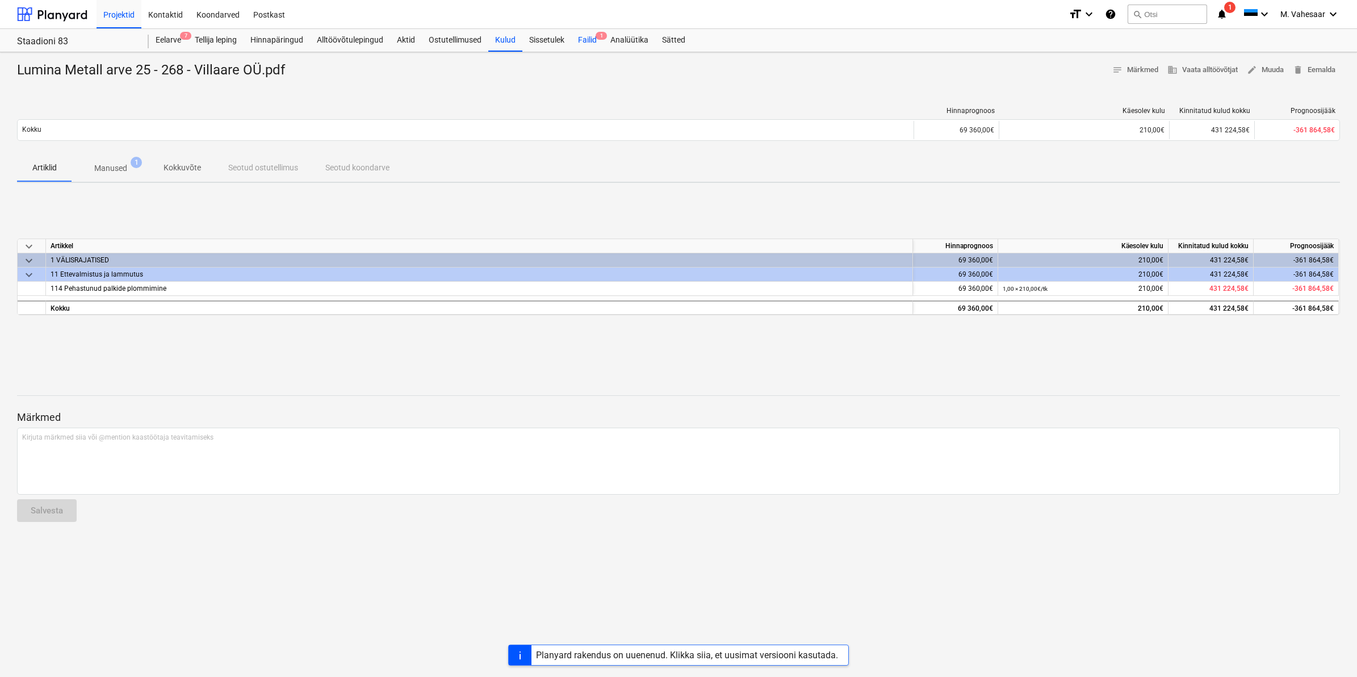
click at [580, 39] on div "Failid 1" at bounding box center [587, 40] width 32 height 23
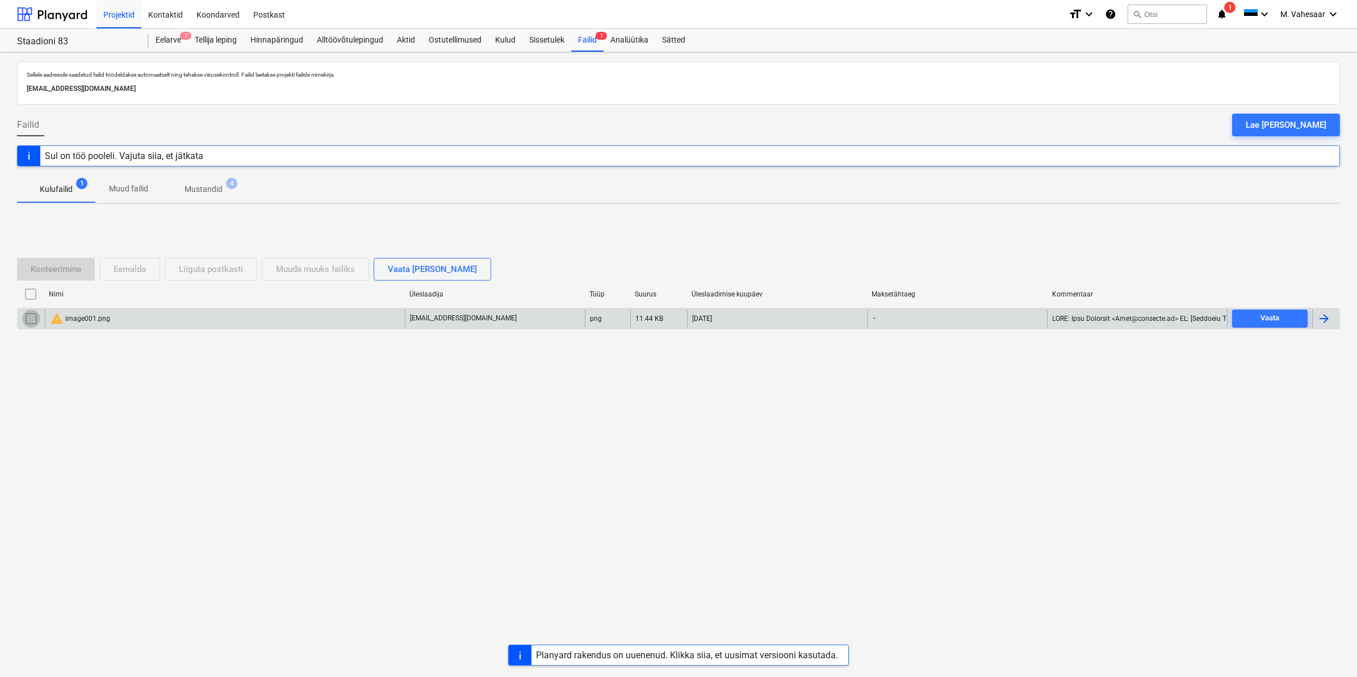
click at [29, 316] on input "checkbox" at bounding box center [31, 319] width 18 height 18
click at [115, 269] on div "Eemalda" at bounding box center [130, 269] width 32 height 15
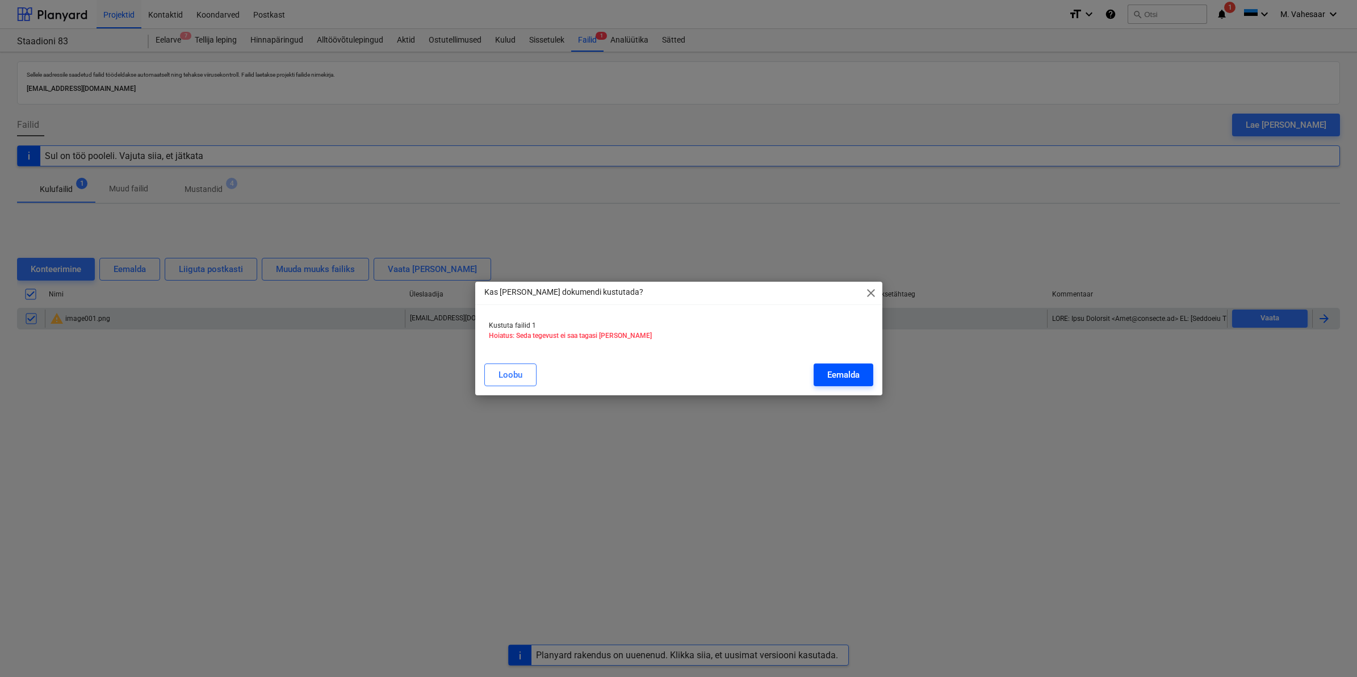
click at [858, 375] on div "Eemalda" at bounding box center [844, 374] width 32 height 15
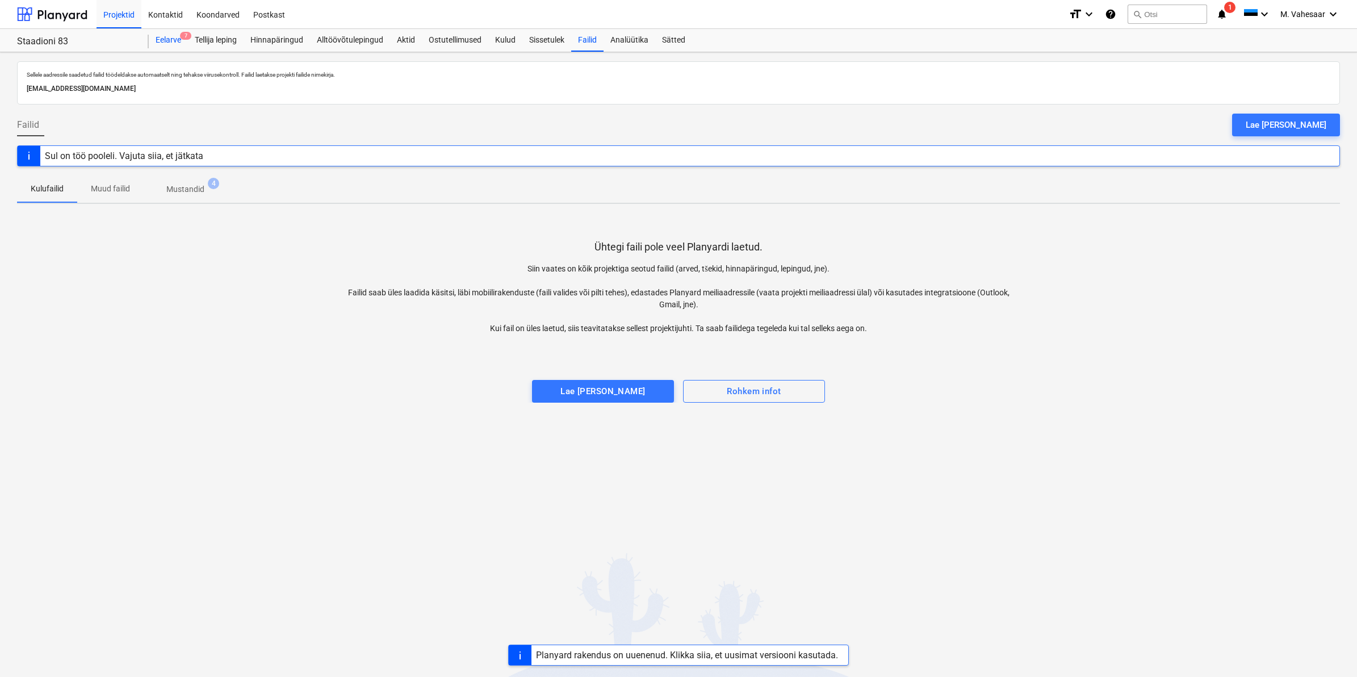
click at [162, 35] on div "Eelarve 7" at bounding box center [168, 40] width 39 height 23
